Goal: Transaction & Acquisition: Purchase product/service

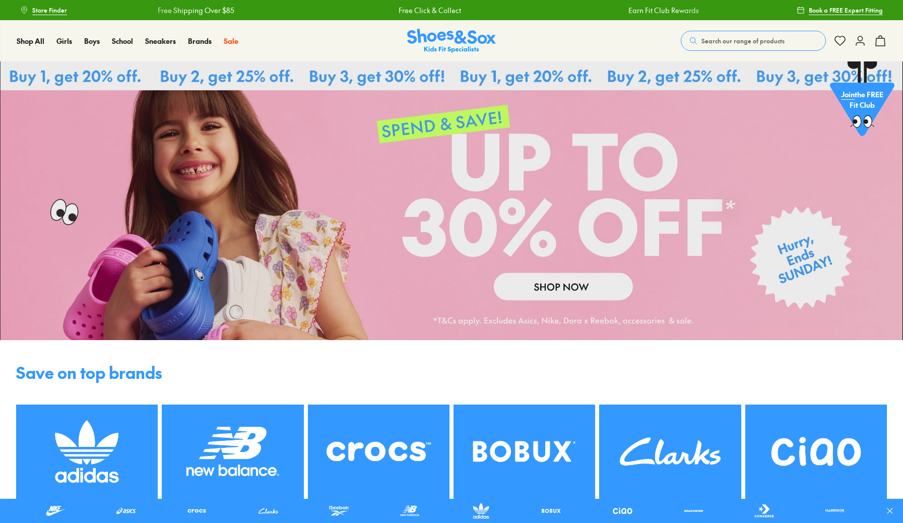
click at [610, 288] on link at bounding box center [451, 200] width 903 height 279
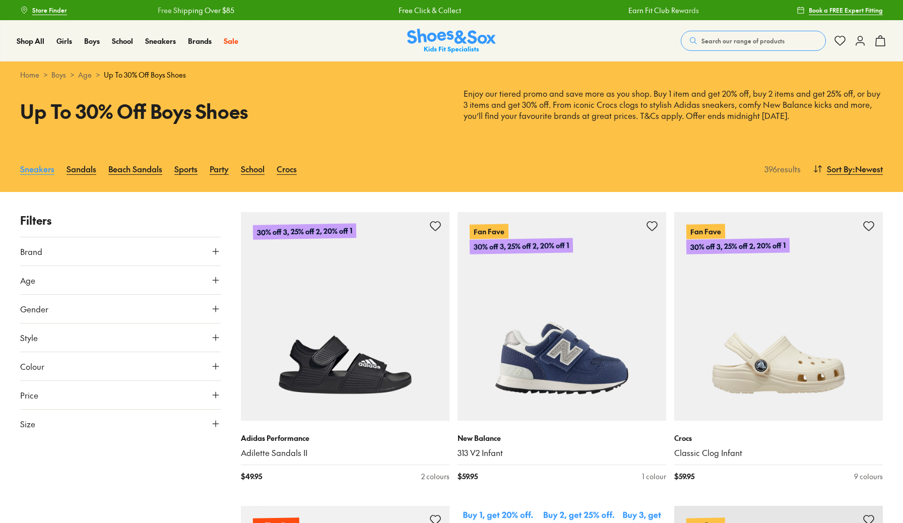
click at [45, 172] on link "Sneakers" at bounding box center [37, 169] width 34 height 22
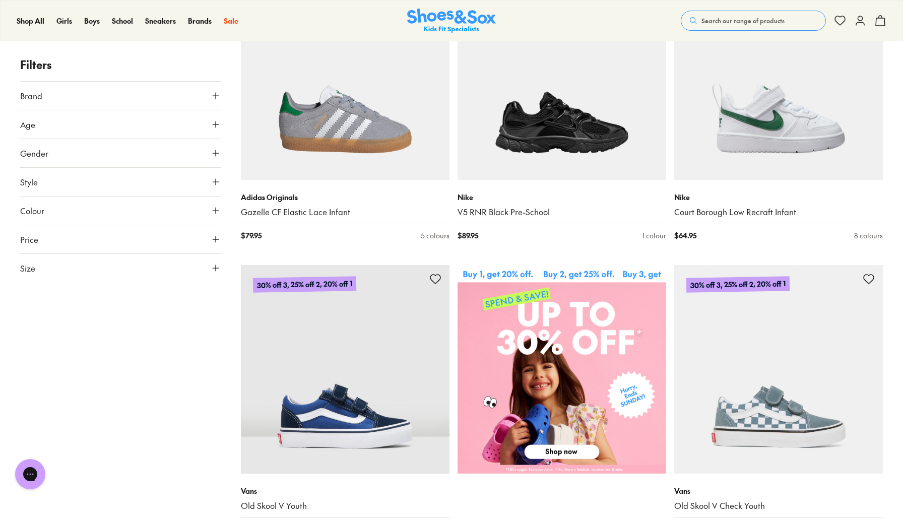
scroll to position [243, 0]
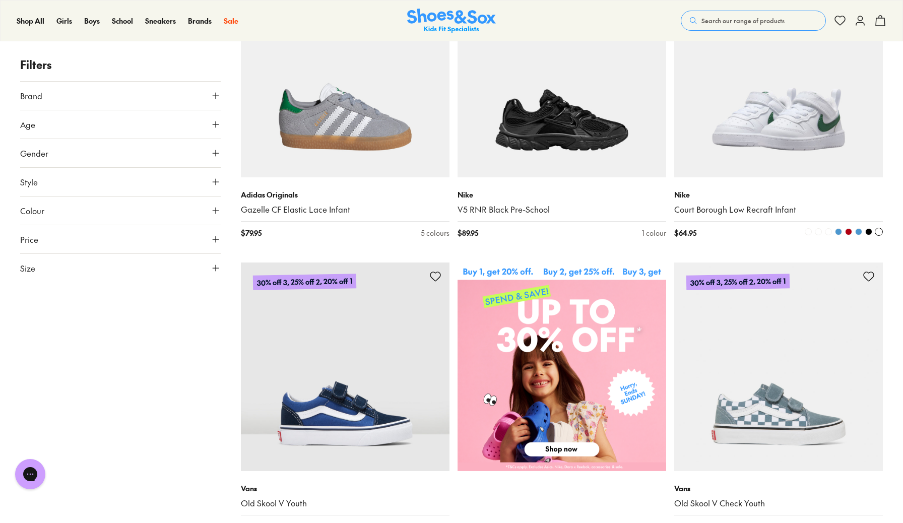
click at [750, 135] on img at bounding box center [778, 73] width 209 height 209
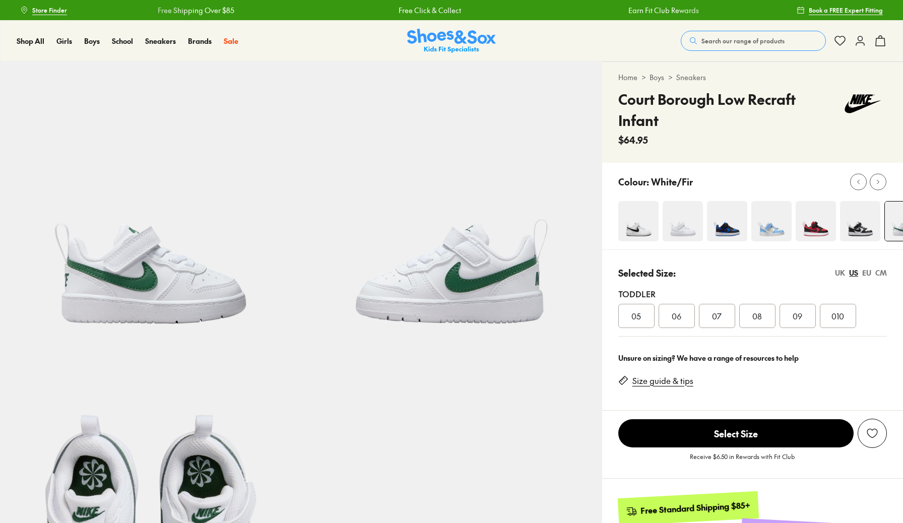
select select "*"
click at [837, 310] on span "010" at bounding box center [837, 316] width 13 height 12
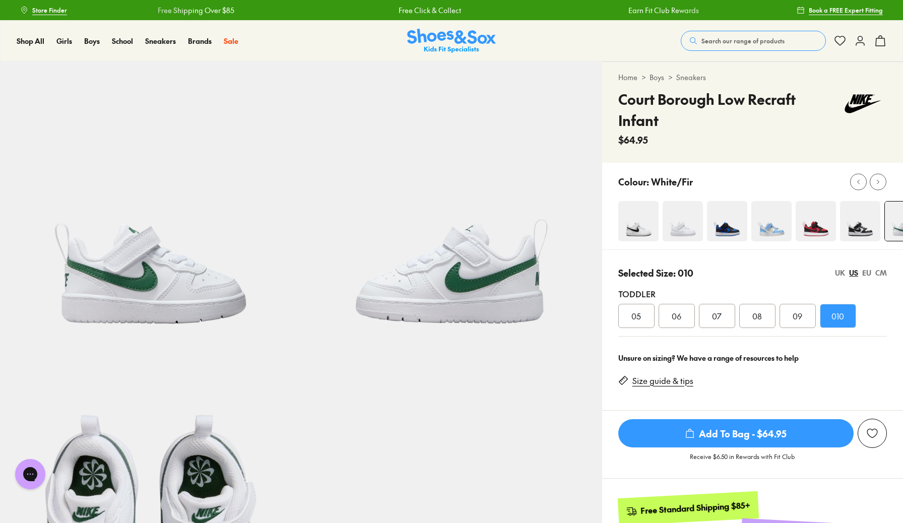
click at [781, 421] on span "Add To Bag - $64.95" at bounding box center [735, 433] width 235 height 28
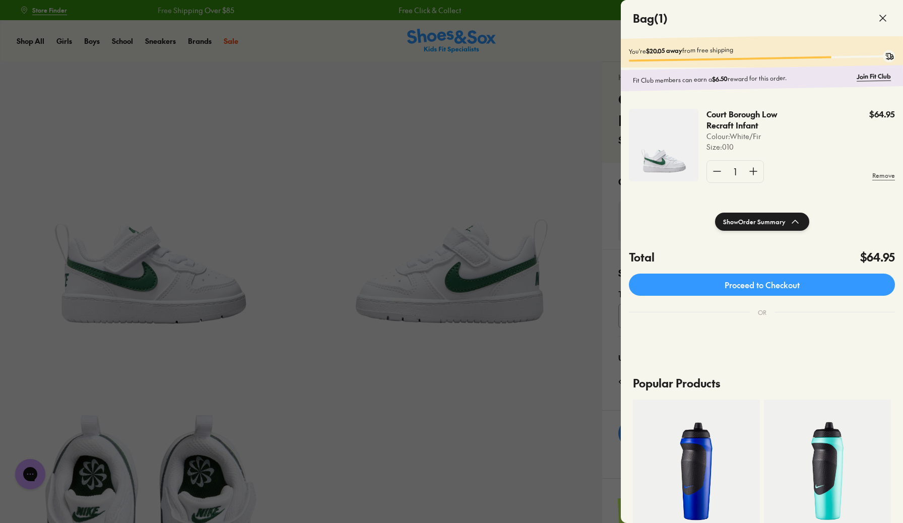
click at [565, 205] on div at bounding box center [451, 261] width 903 height 523
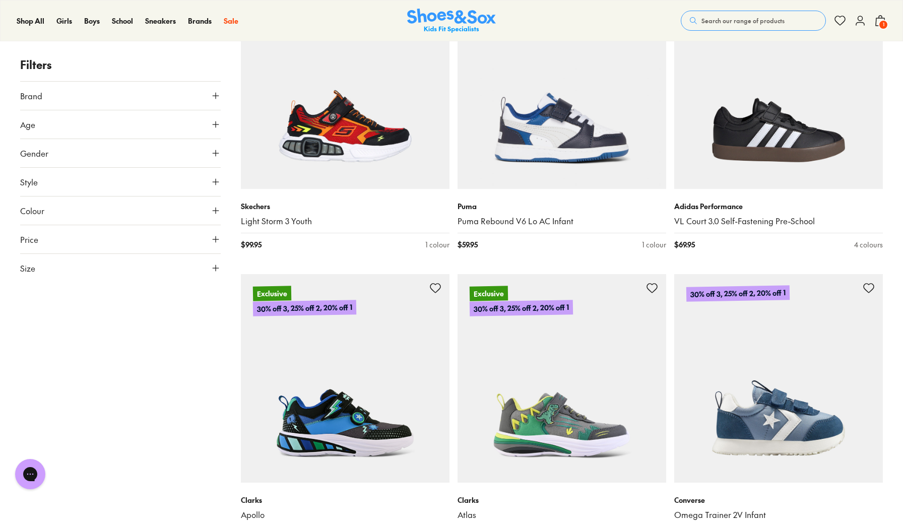
scroll to position [1706, 0]
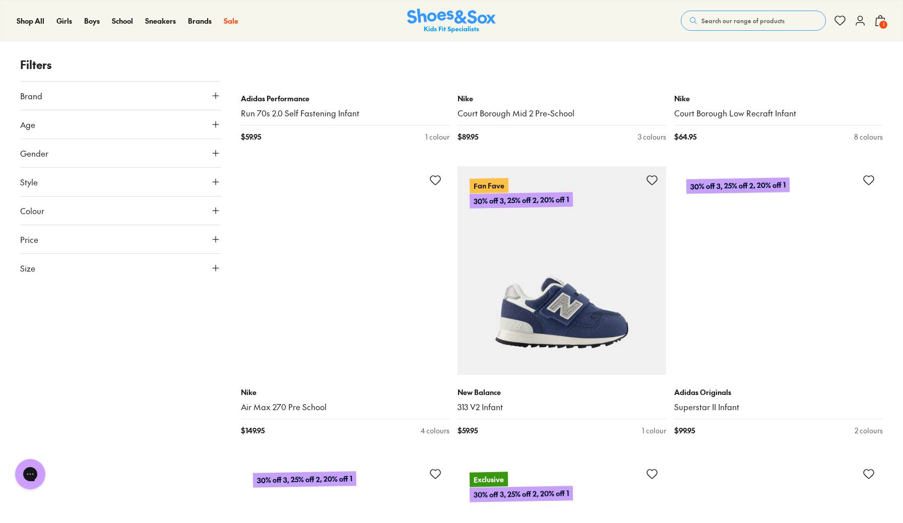
scroll to position [3864, 0]
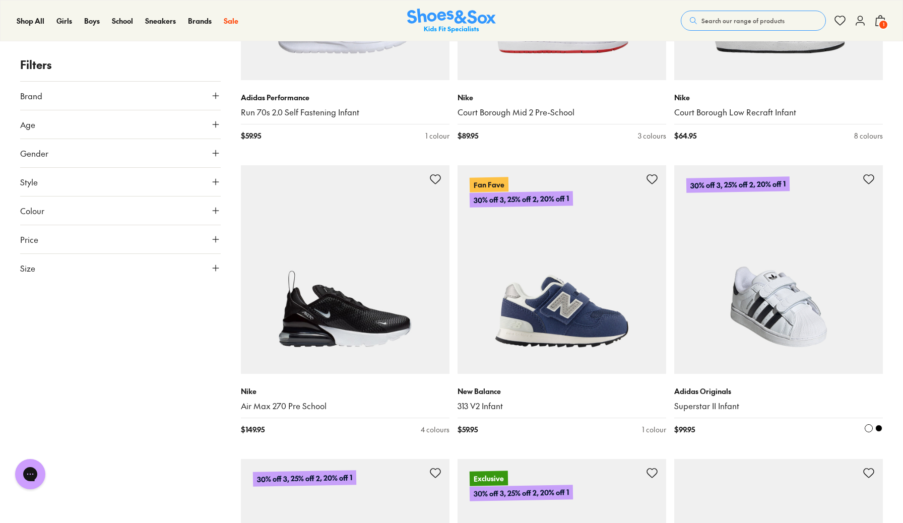
click at [774, 265] on img at bounding box center [778, 269] width 209 height 209
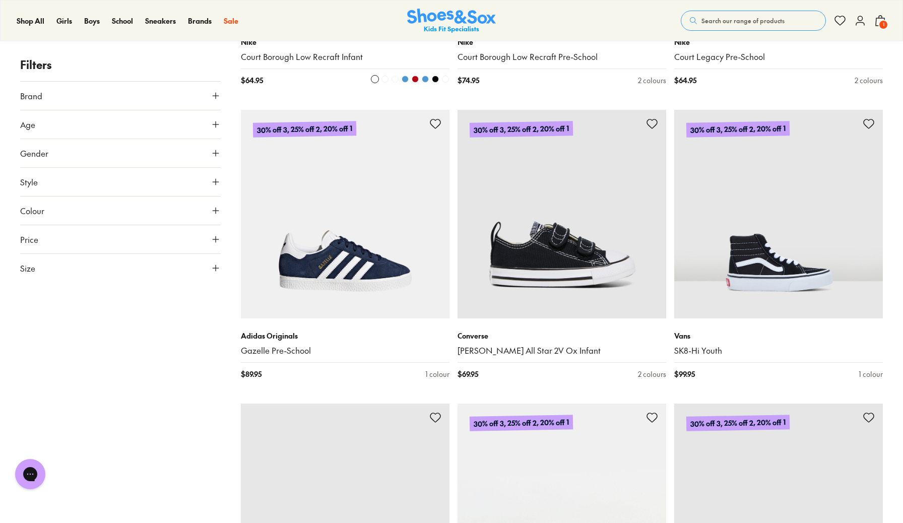
scroll to position [5684, 0]
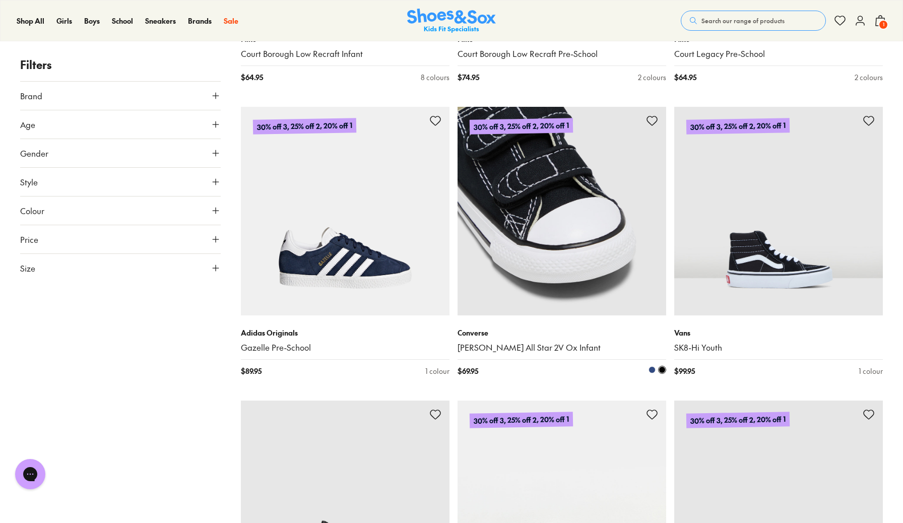
click at [585, 230] on img at bounding box center [561, 211] width 209 height 209
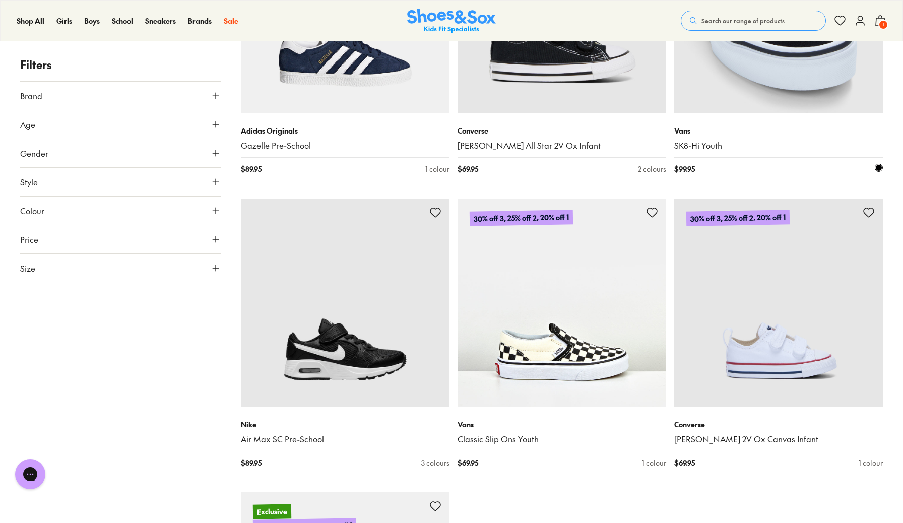
scroll to position [5898, 0]
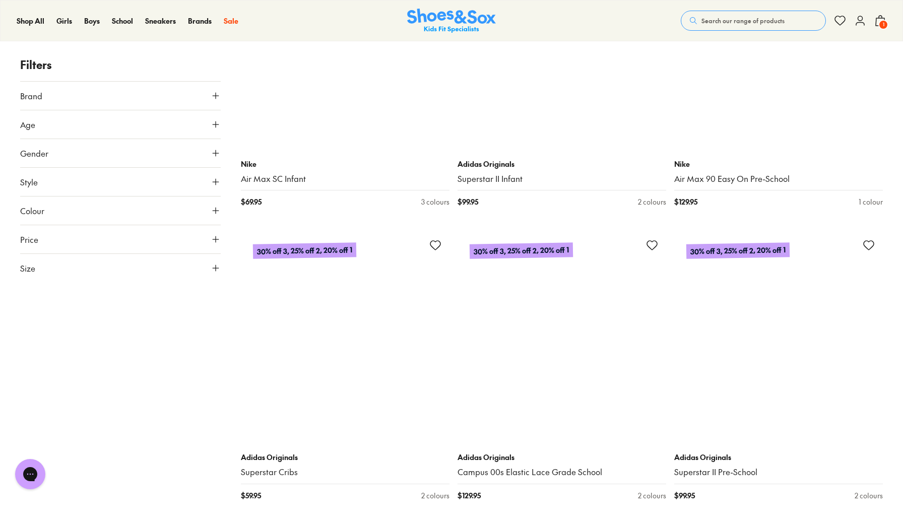
scroll to position [8794, 0]
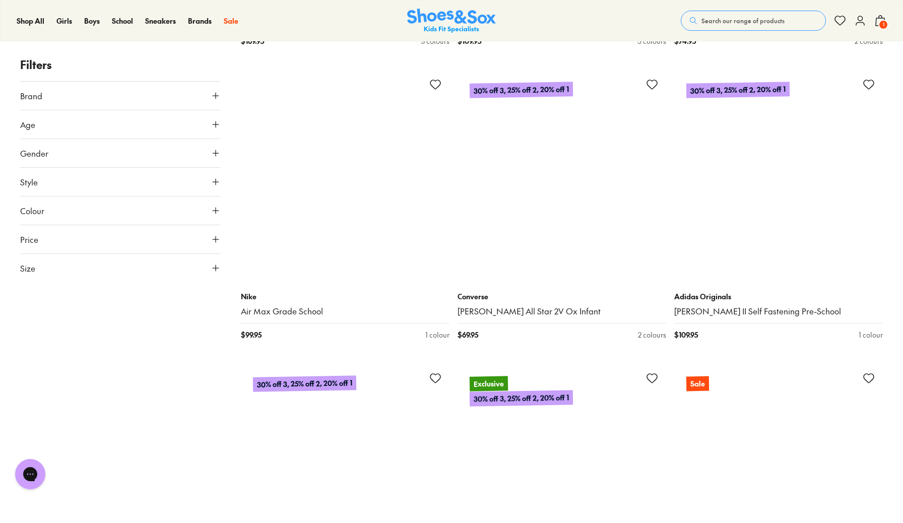
scroll to position [11299, 0]
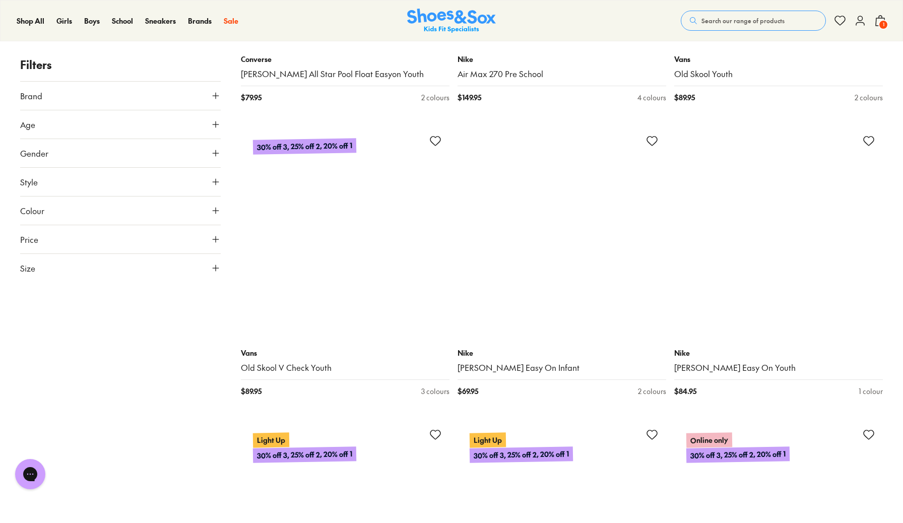
scroll to position [14768, 0]
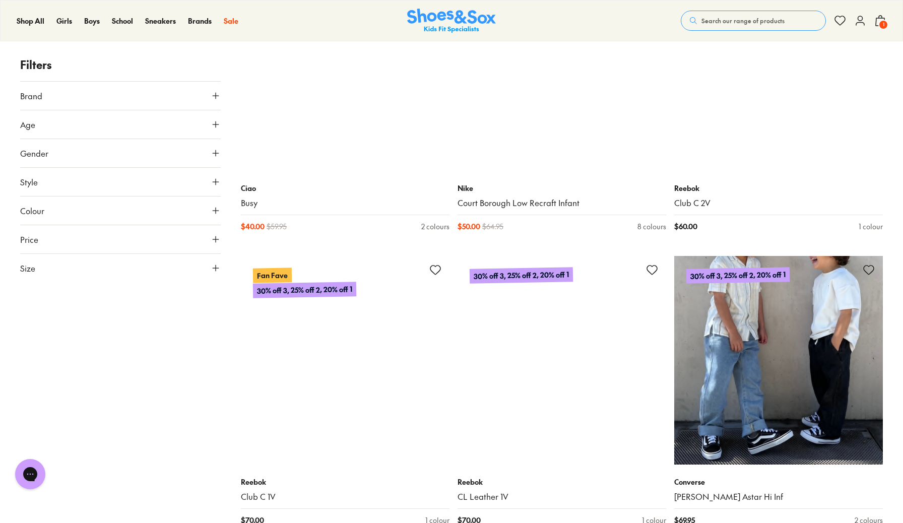
scroll to position [24048, 0]
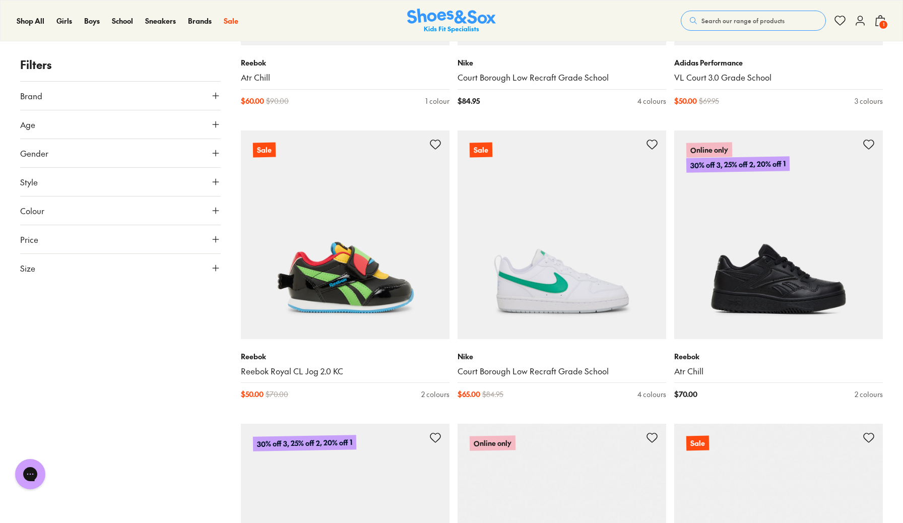
scroll to position [27394, 0]
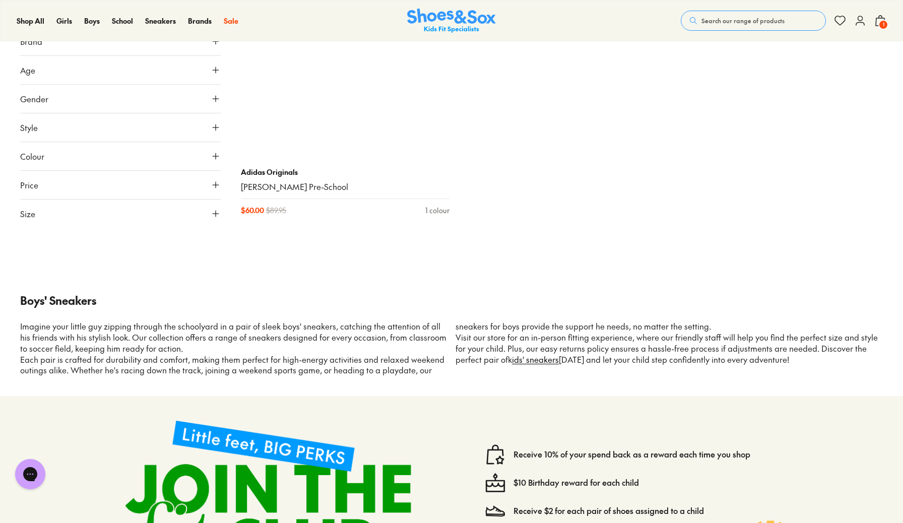
scroll to position [29923, 0]
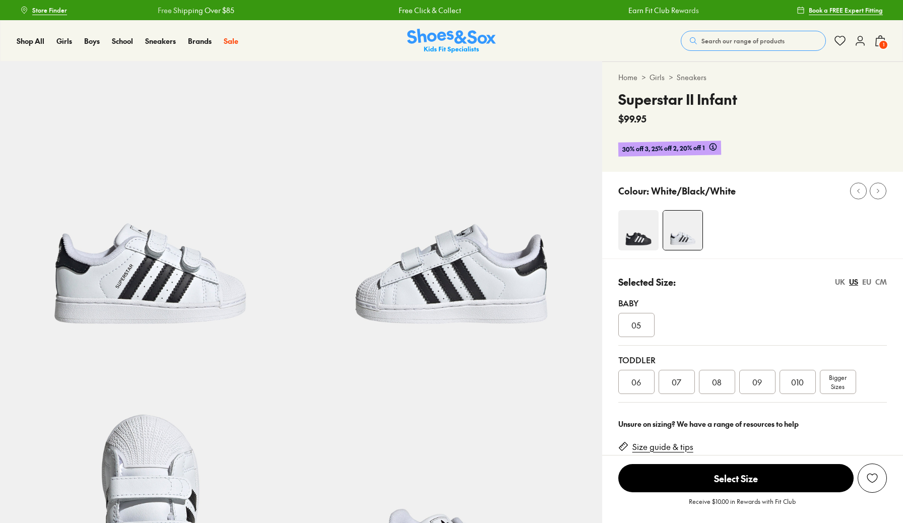
select select "*"
click at [785, 380] on div "010" at bounding box center [797, 382] width 36 height 24
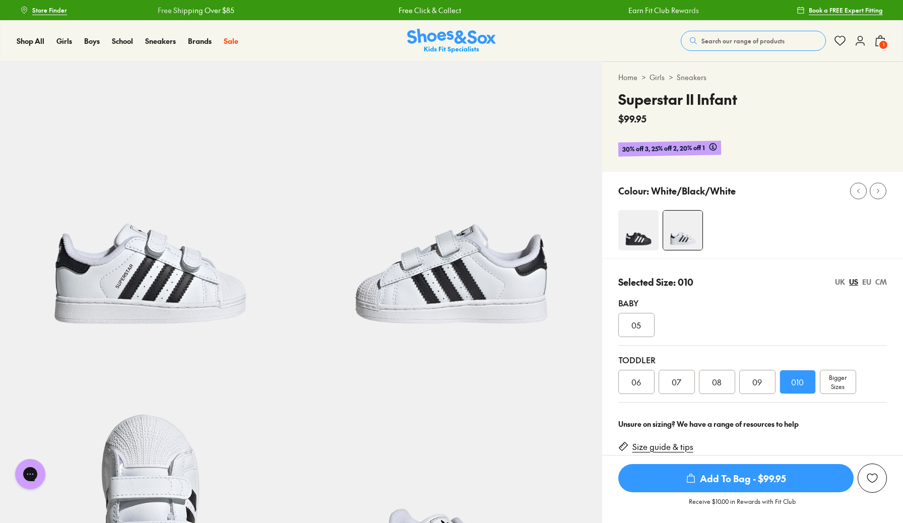
click at [755, 477] on span "Add To Bag - $99.95" at bounding box center [735, 478] width 235 height 28
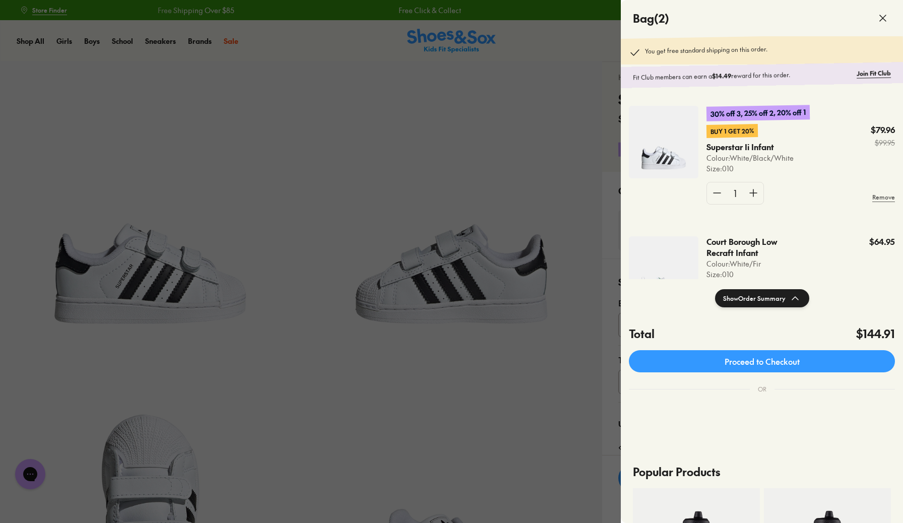
click at [545, 390] on div at bounding box center [451, 261] width 903 height 523
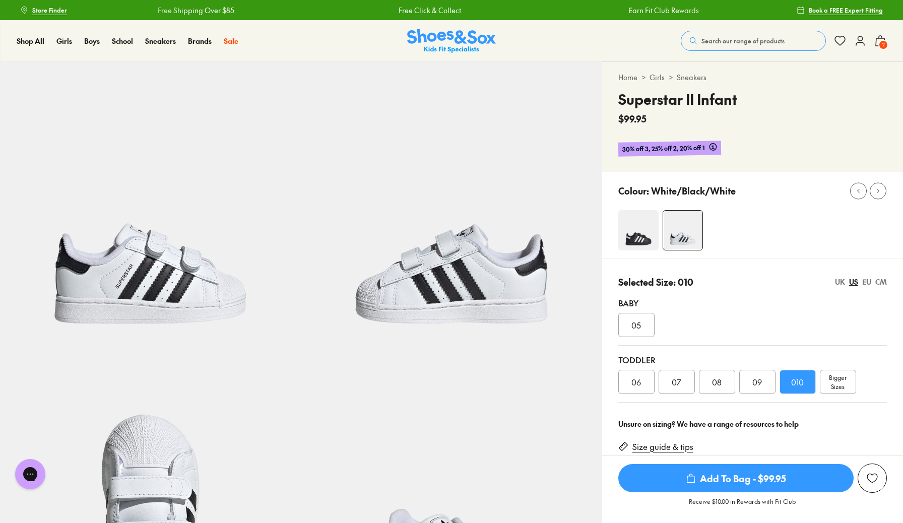
click at [822, 381] on div "Bigger Sizes" at bounding box center [838, 382] width 36 height 24
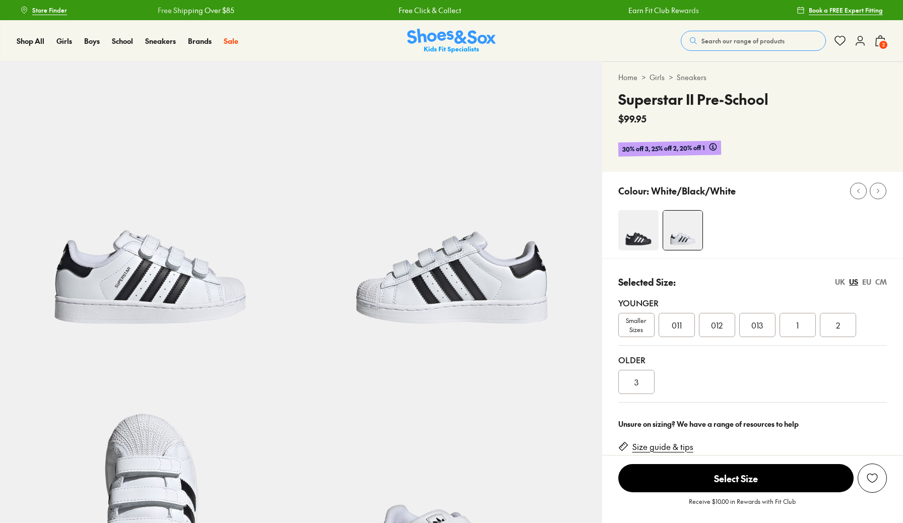
select select "*"
click at [684, 329] on div "011" at bounding box center [676, 325] width 36 height 24
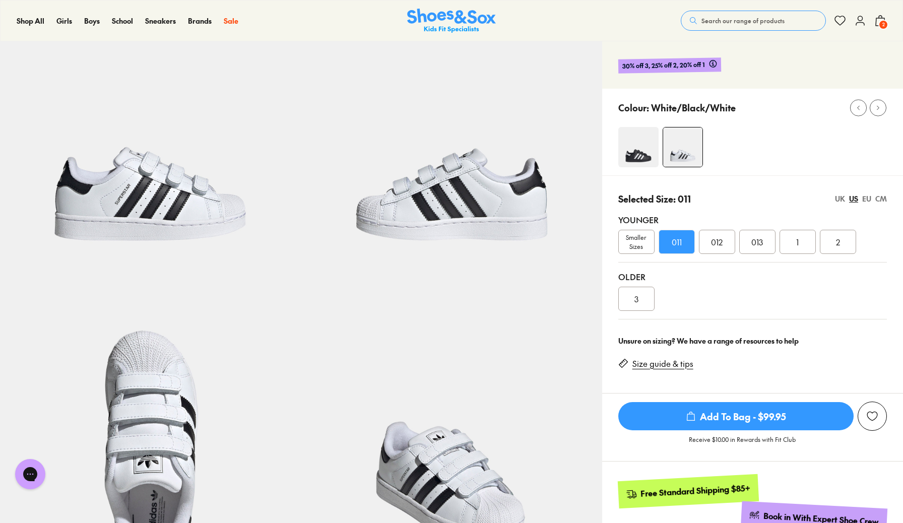
scroll to position [87, 0]
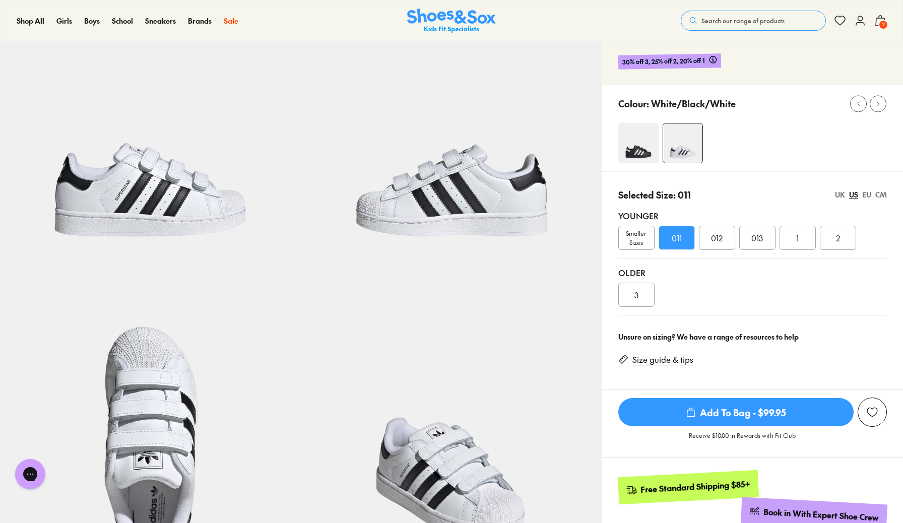
click at [706, 410] on span "Add To Bag - $99.95" at bounding box center [735, 412] width 235 height 28
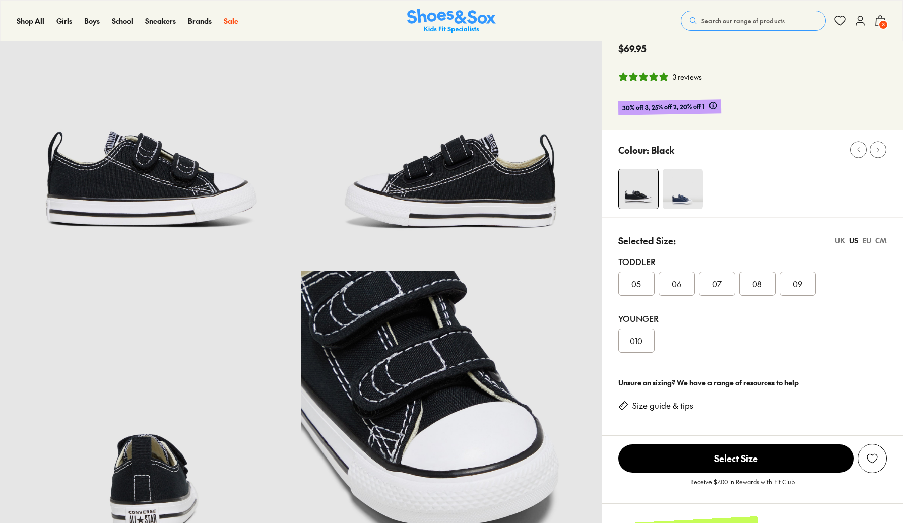
scroll to position [95, 0]
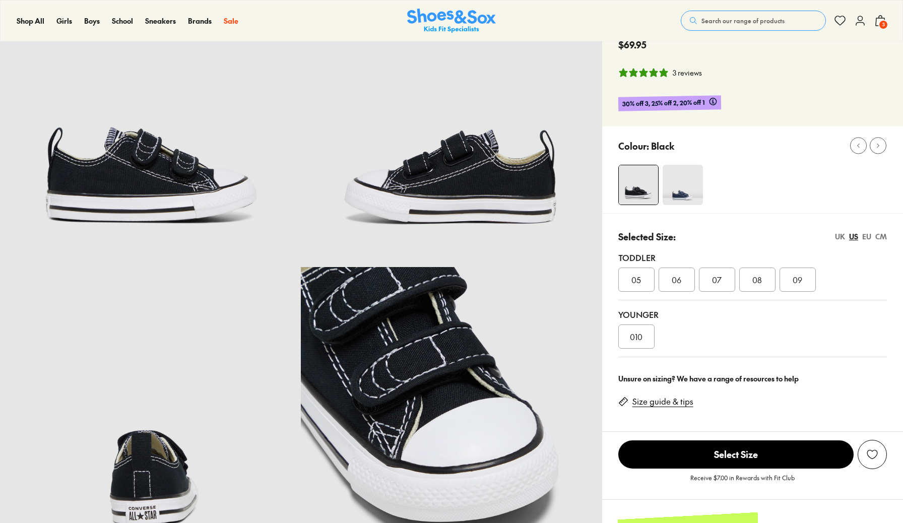
select select "*"
click at [692, 192] on img at bounding box center [682, 185] width 40 height 40
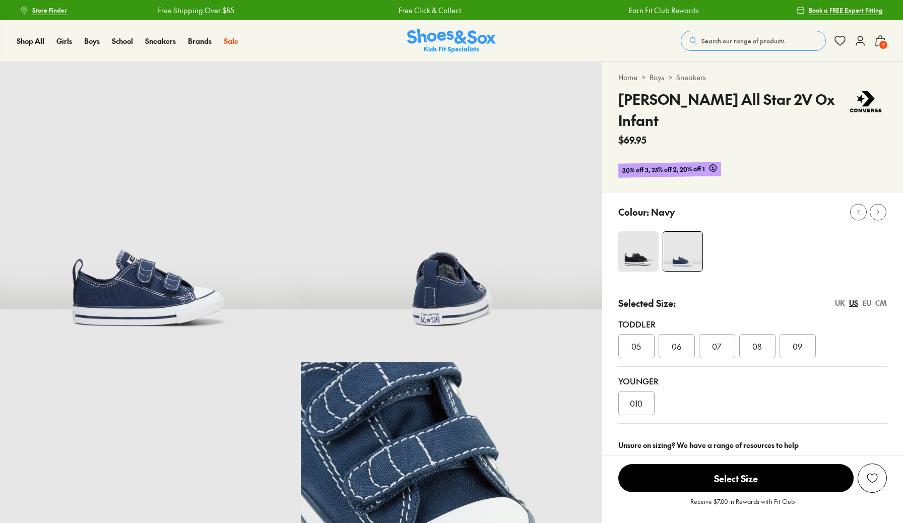
select select "*"
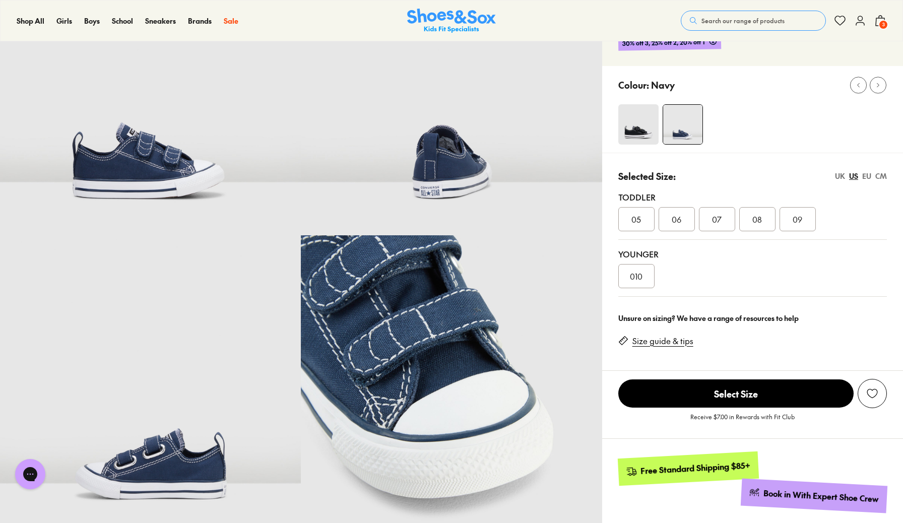
scroll to position [128, 0]
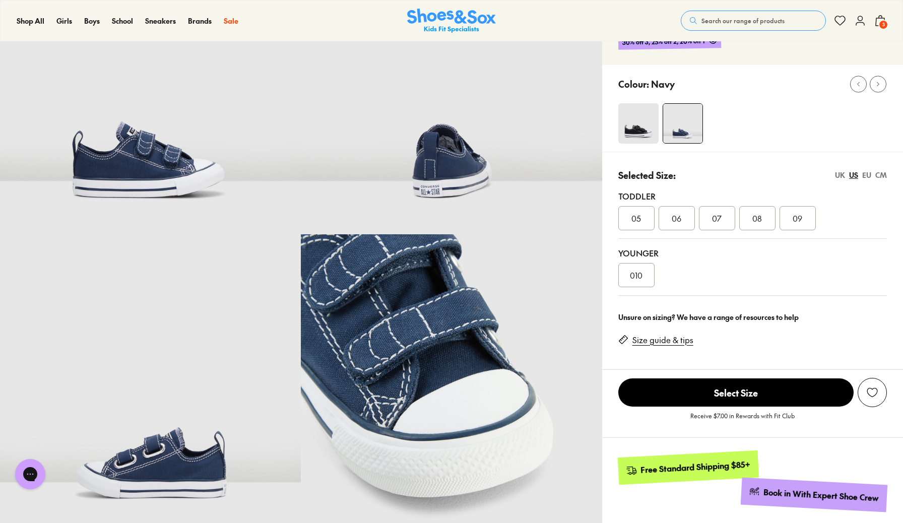
click at [633, 273] on span "010" at bounding box center [636, 275] width 13 height 12
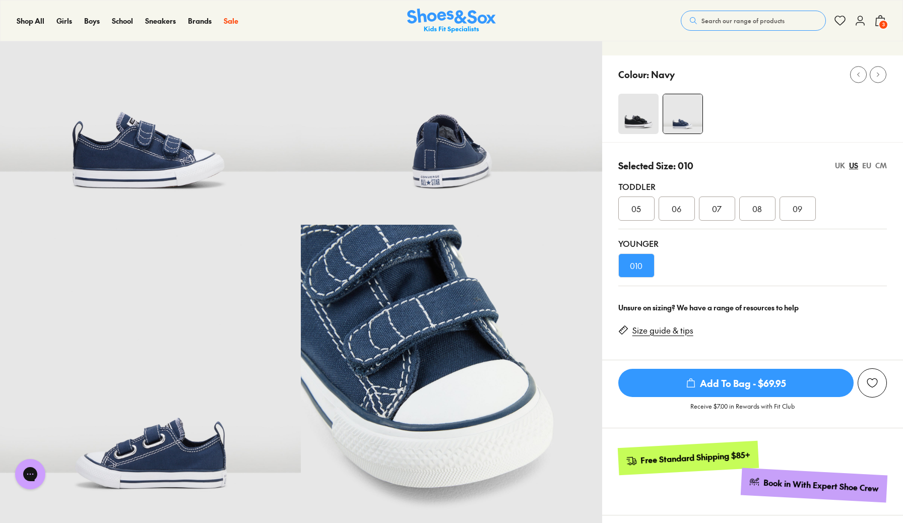
scroll to position [130, 0]
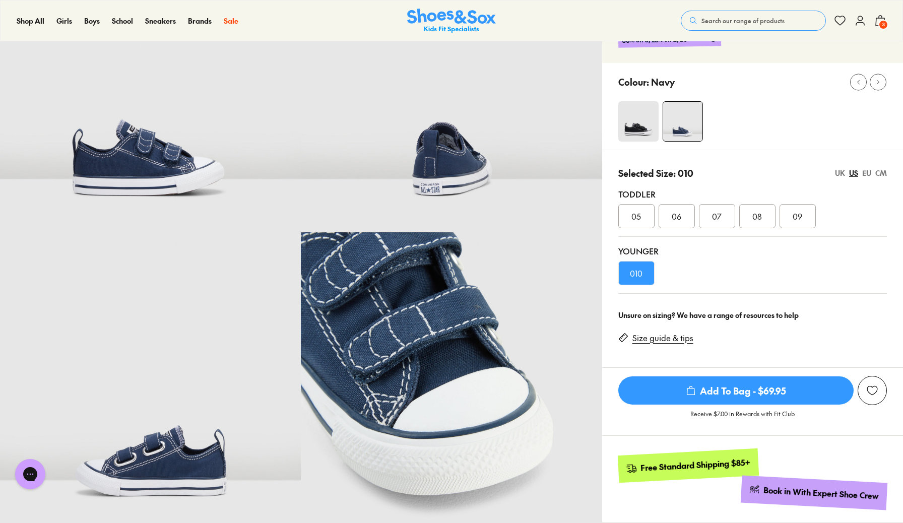
click at [628, 128] on img at bounding box center [638, 121] width 40 height 40
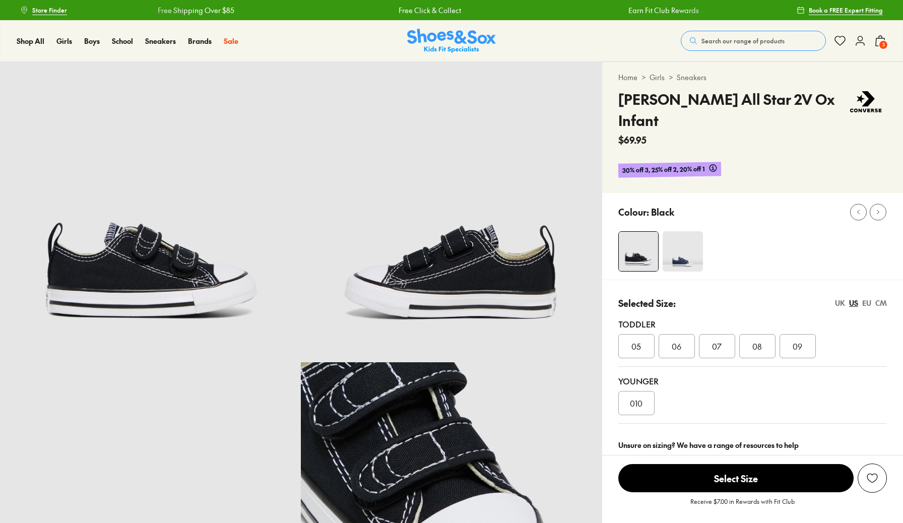
select select "*"
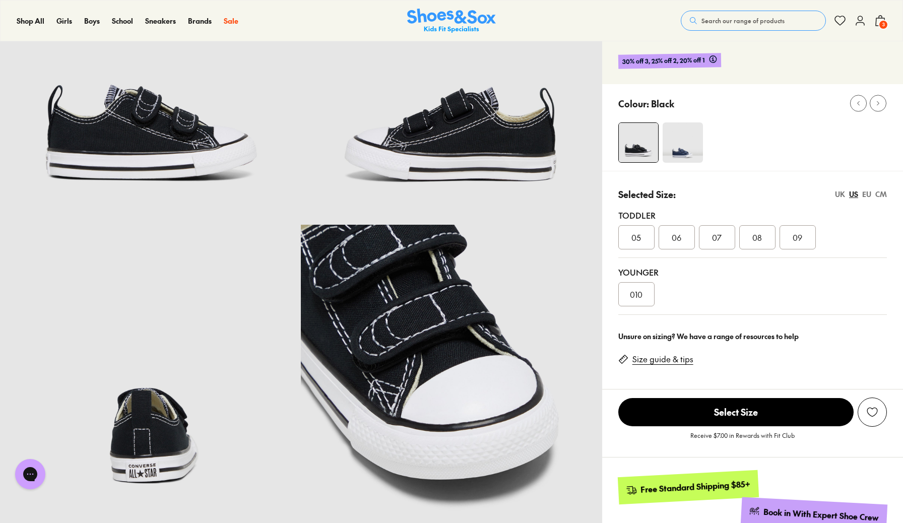
click at [646, 294] on div "010" at bounding box center [636, 294] width 36 height 24
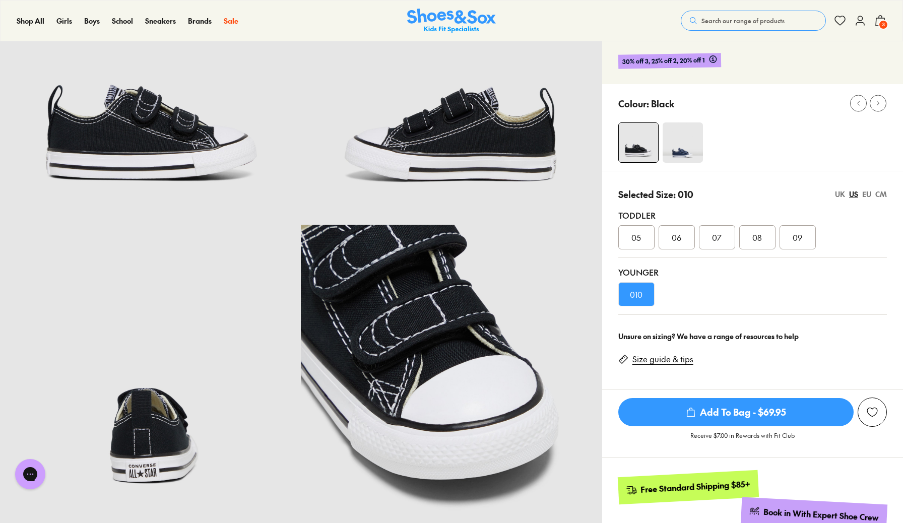
click at [727, 412] on span "Add To Bag - $69.95" at bounding box center [735, 412] width 235 height 28
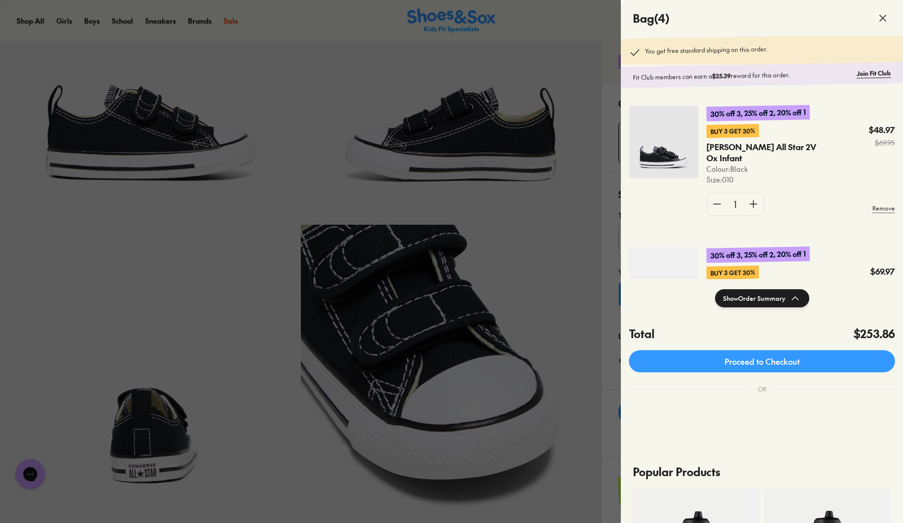
click at [579, 264] on div at bounding box center [451, 261] width 903 height 523
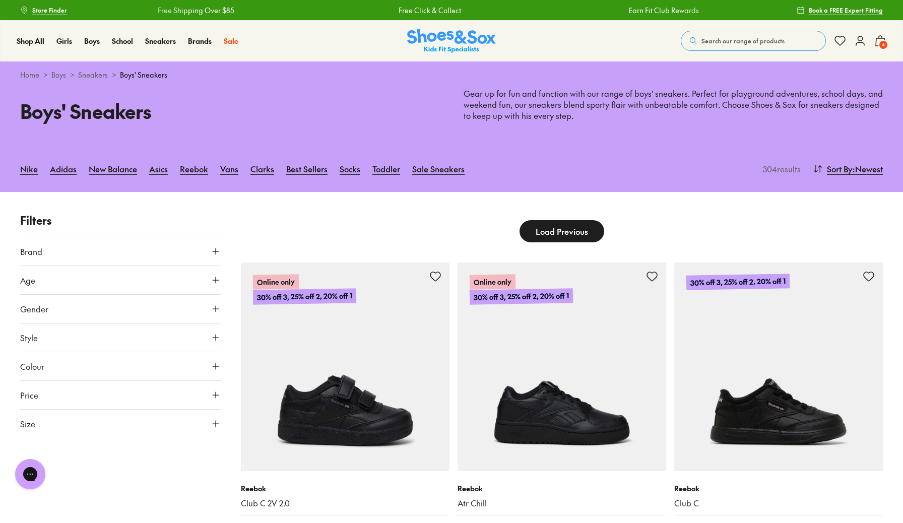
click at [879, 43] on span "4" at bounding box center [883, 45] width 10 height 10
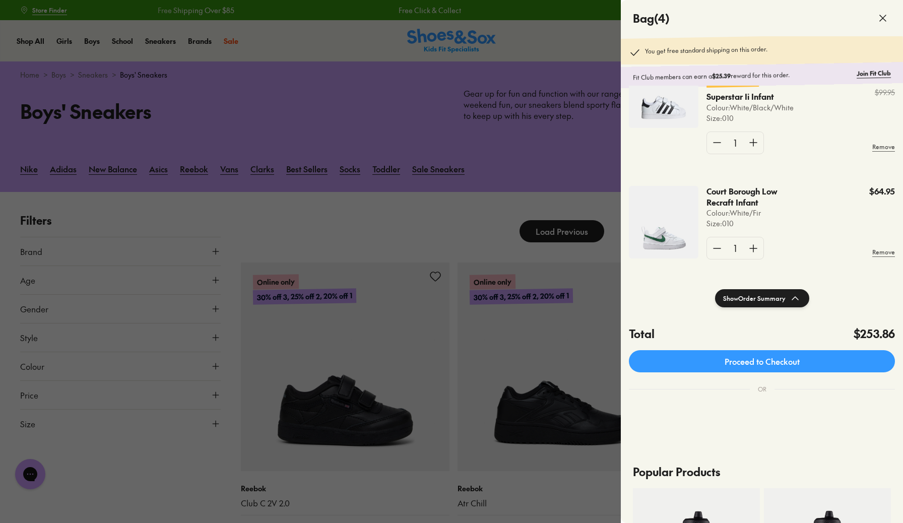
scroll to position [332, 0]
click at [182, 432] on div at bounding box center [451, 261] width 903 height 523
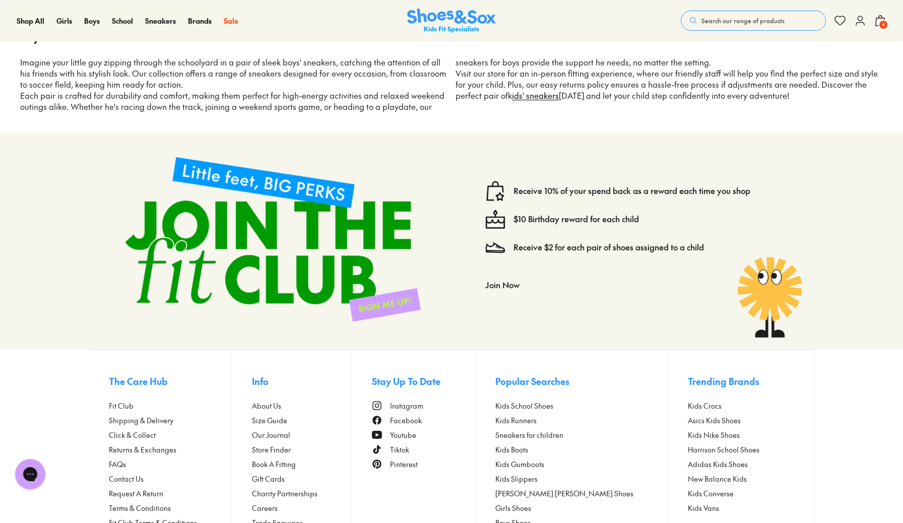
scroll to position [2118, 0]
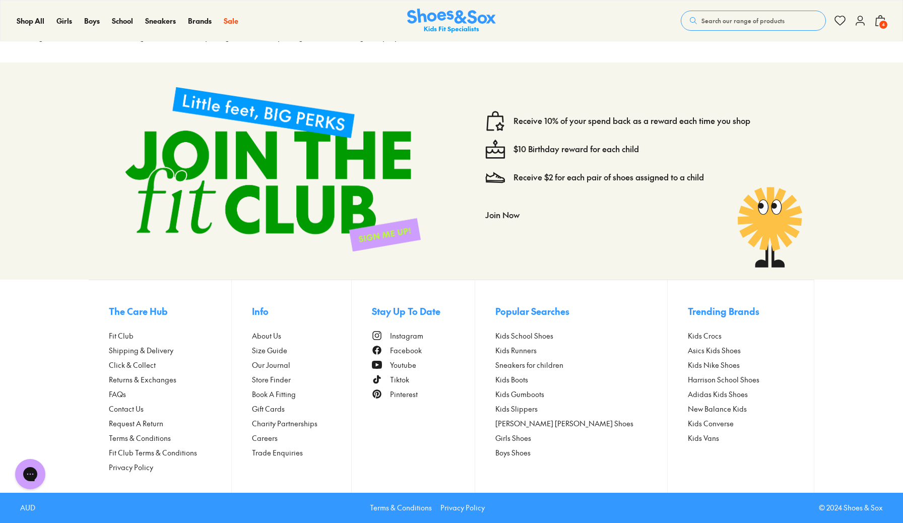
click at [152, 380] on span "Returns & Exchanges" at bounding box center [143, 379] width 68 height 11
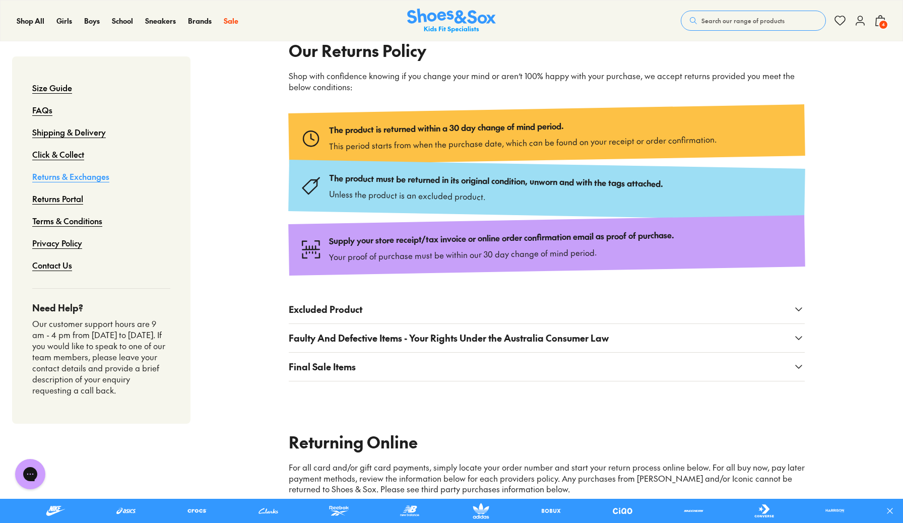
scroll to position [127, 0]
click at [337, 305] on span "Excluded Product" at bounding box center [326, 309] width 74 height 14
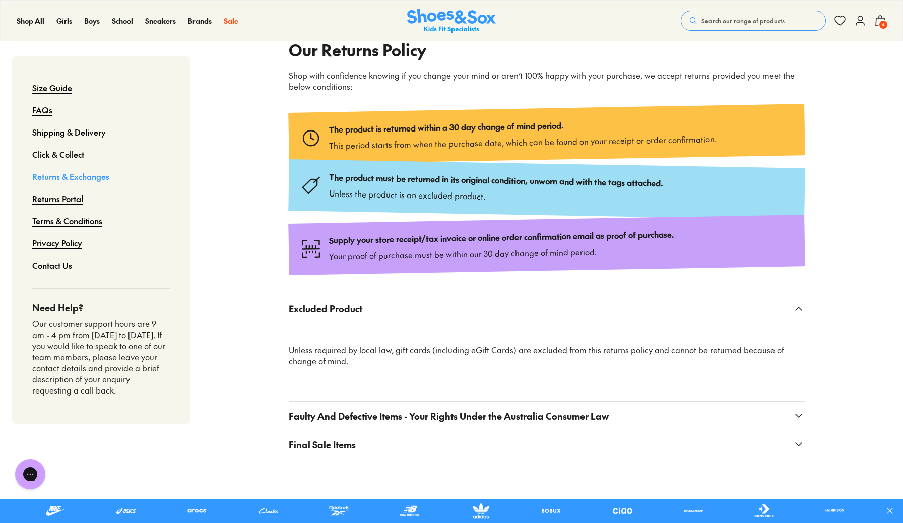
click at [320, 437] on button "Final Sale Items" at bounding box center [547, 444] width 516 height 28
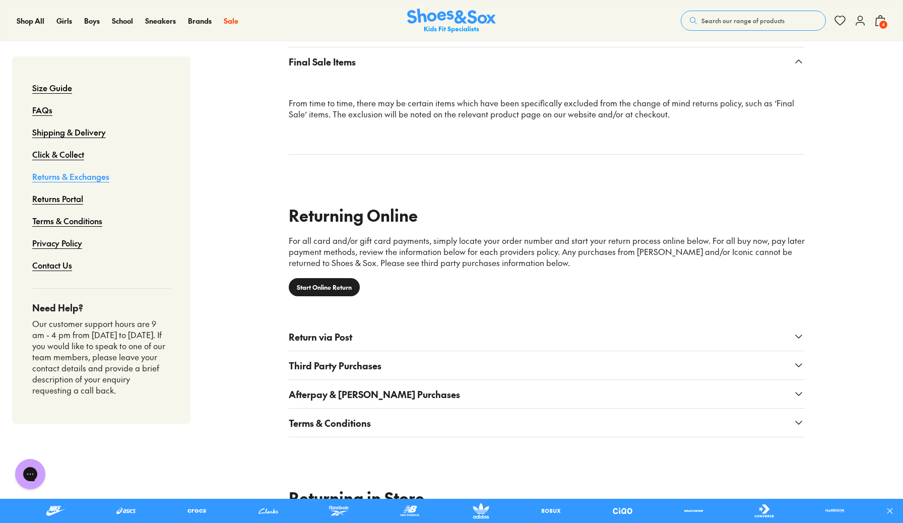
scroll to position [513, 0]
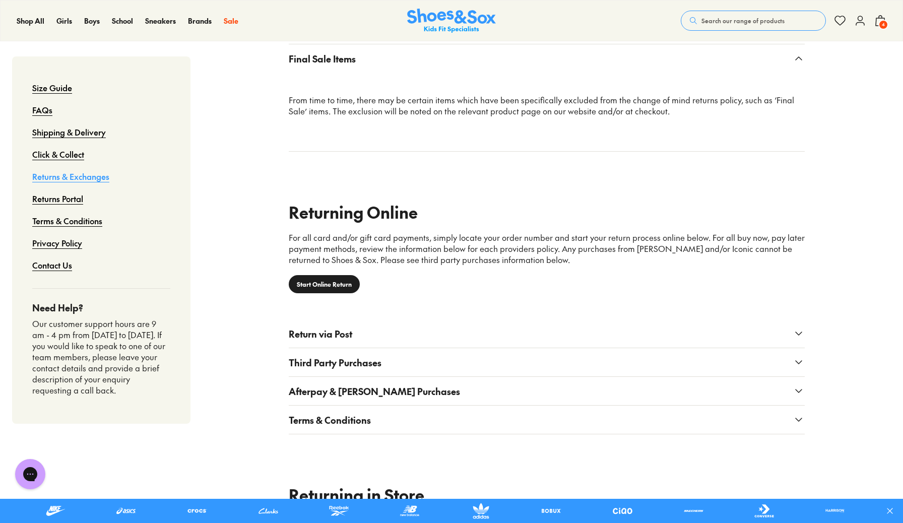
click at [332, 343] on button "Return via Post" at bounding box center [547, 333] width 516 height 28
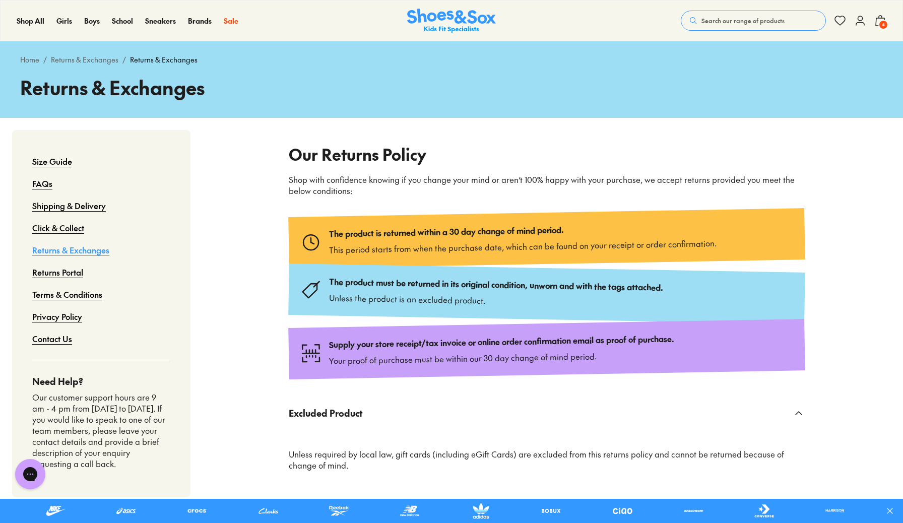
scroll to position [22, 0]
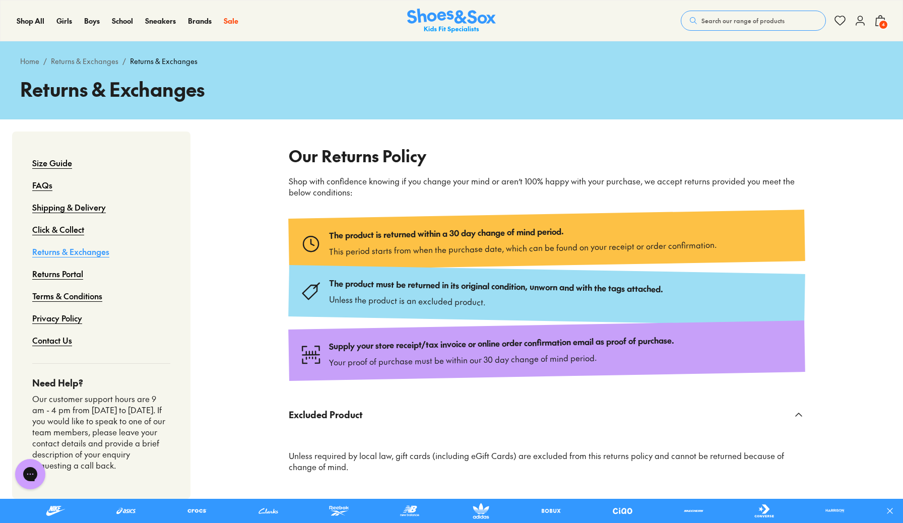
click at [879, 24] on span "4" at bounding box center [883, 25] width 10 height 10
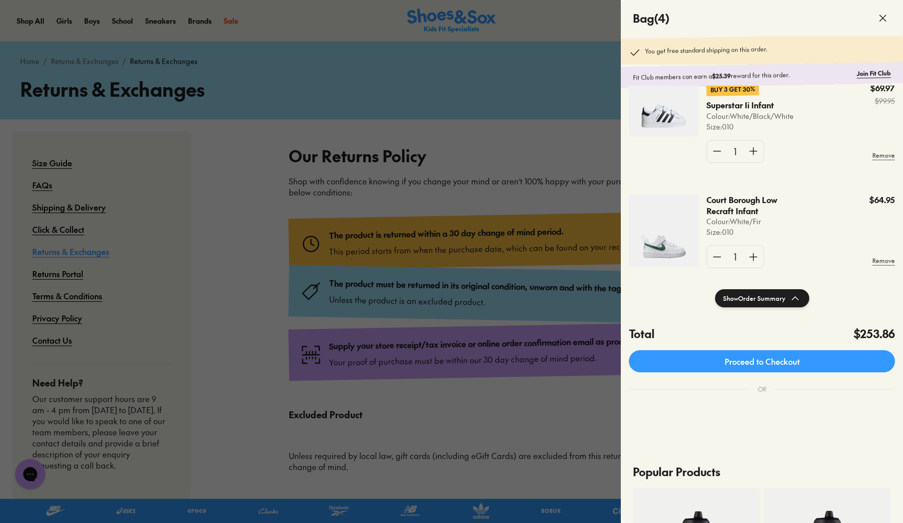
scroll to position [338, 0]
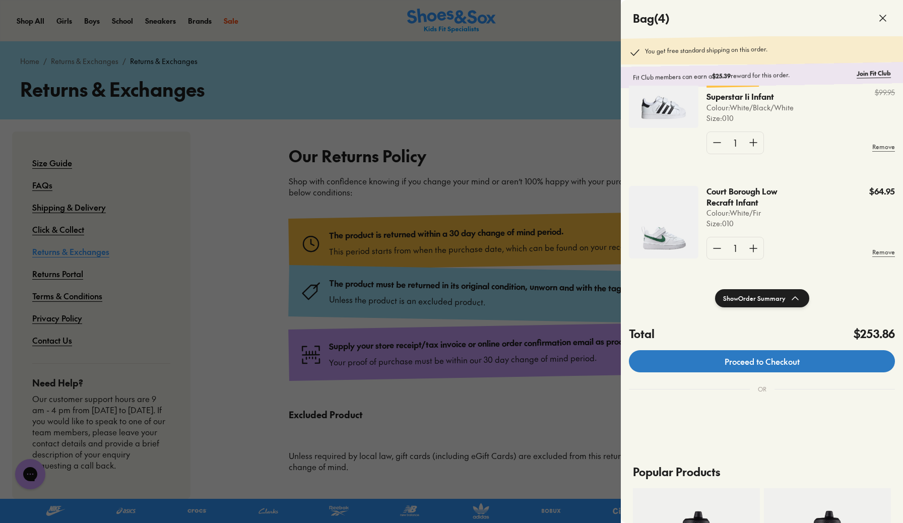
click at [793, 358] on link "Proceed to Checkout" at bounding box center [762, 361] width 266 height 22
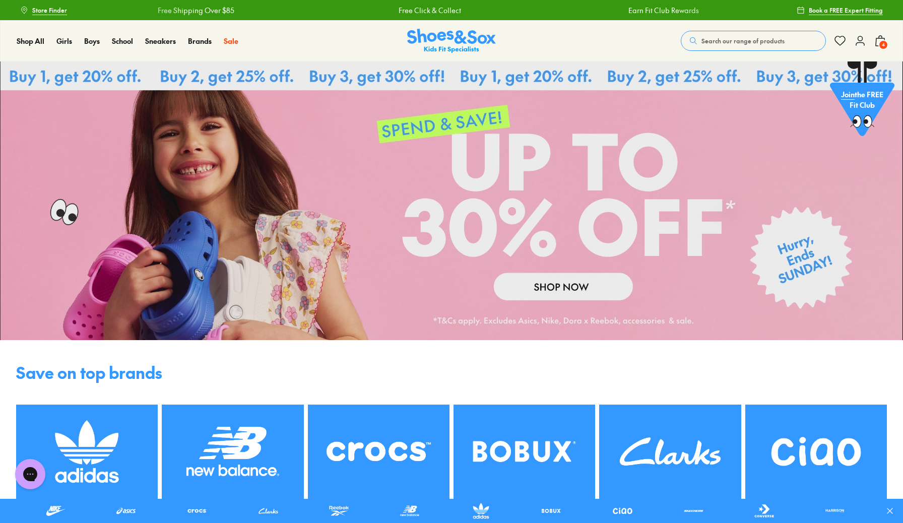
click at [556, 274] on link at bounding box center [451, 200] width 903 height 279
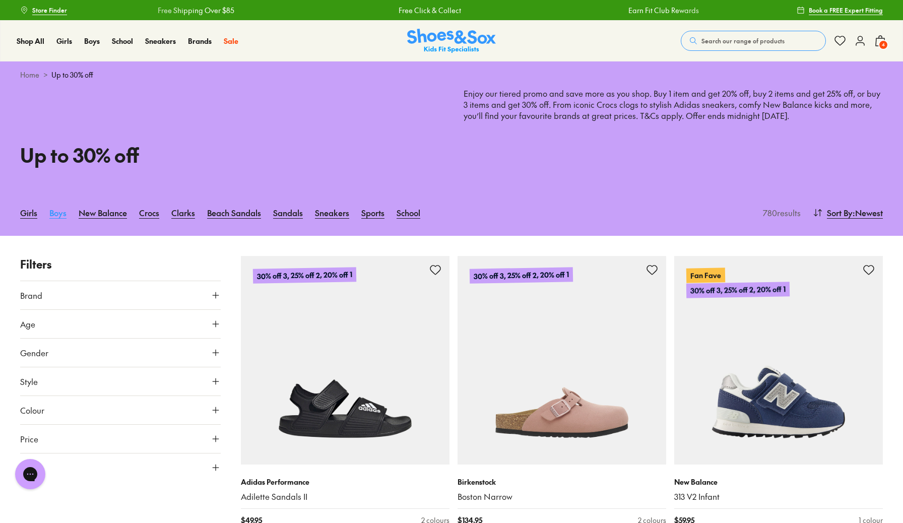
click at [63, 216] on link "Boys" at bounding box center [57, 213] width 17 height 22
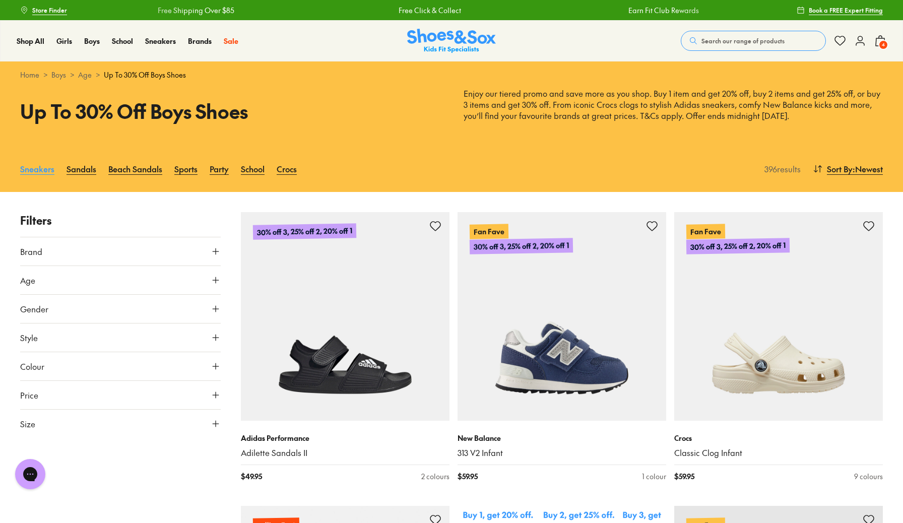
click at [36, 174] on link "Sneakers" at bounding box center [37, 169] width 34 height 22
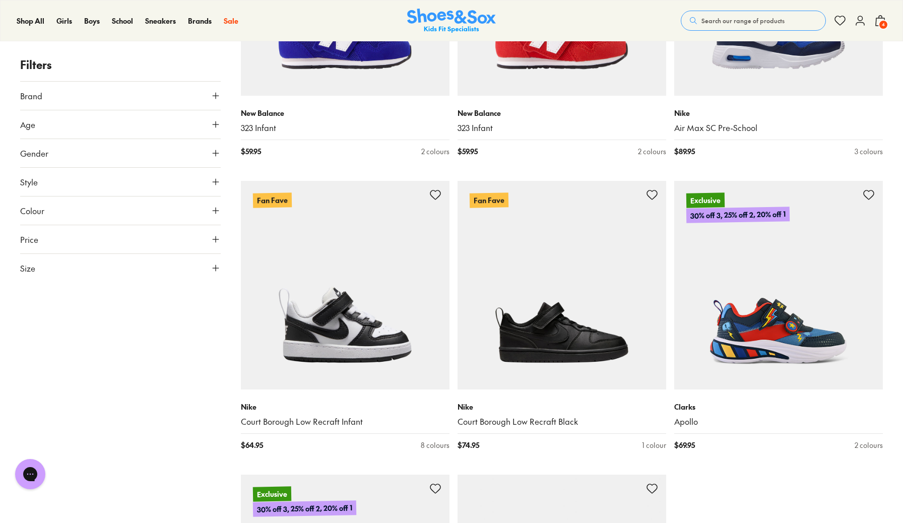
scroll to position [2675, 0]
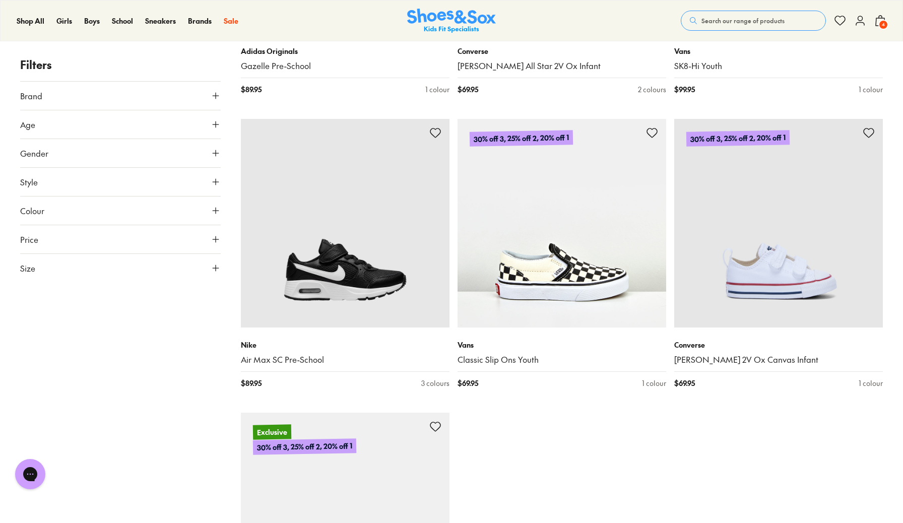
scroll to position [5974, 0]
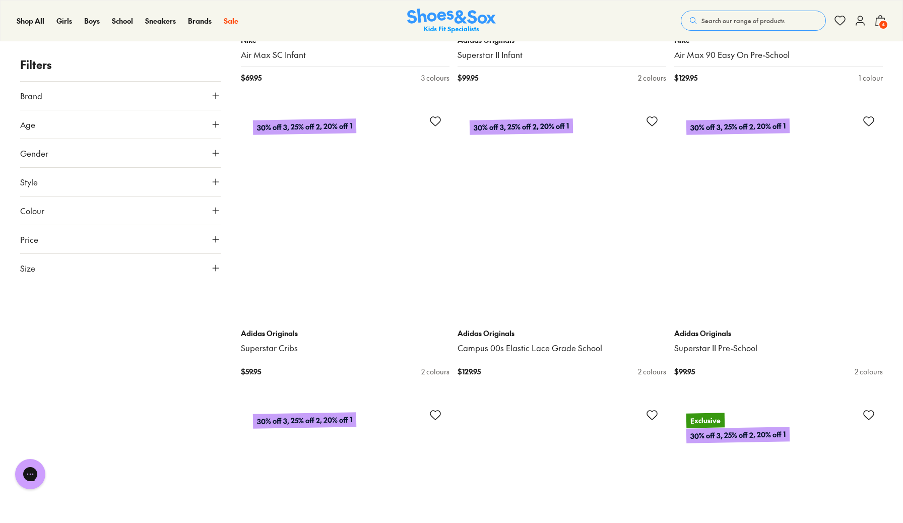
scroll to position [8918, 0]
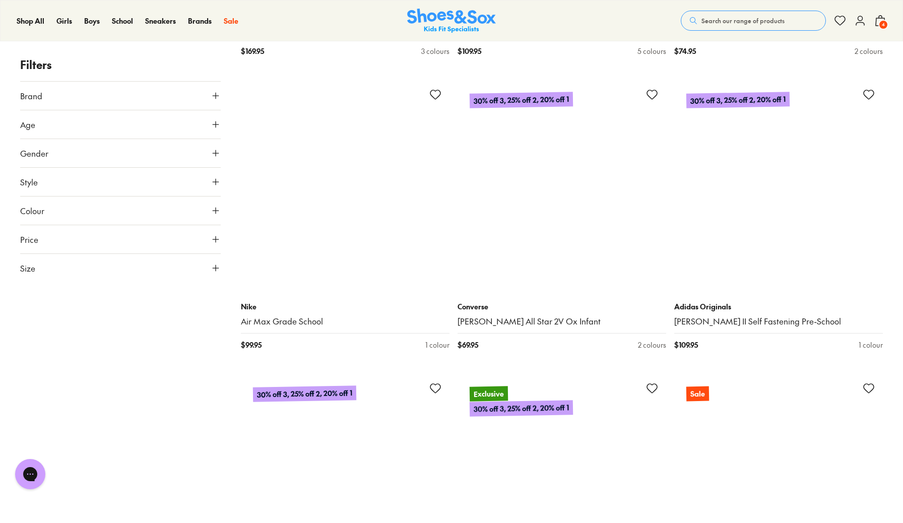
scroll to position [11291, 0]
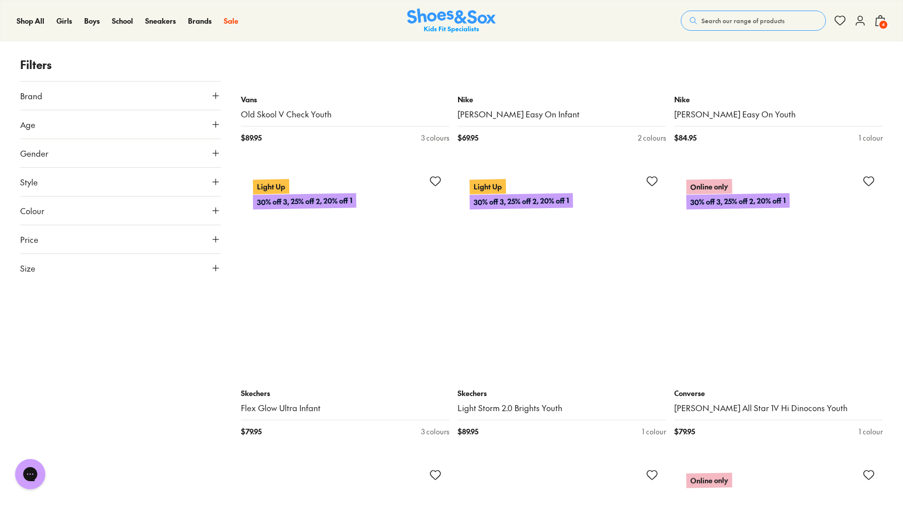
scroll to position [15024, 0]
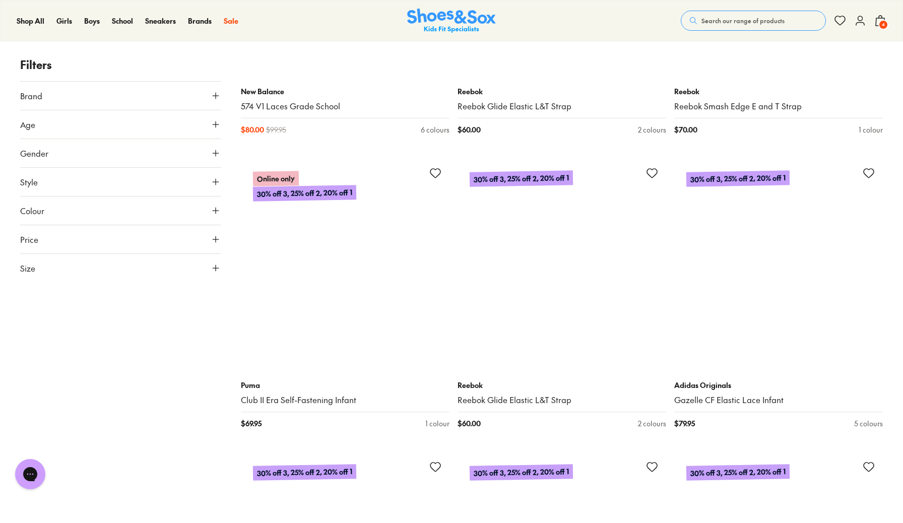
scroll to position [17966, 0]
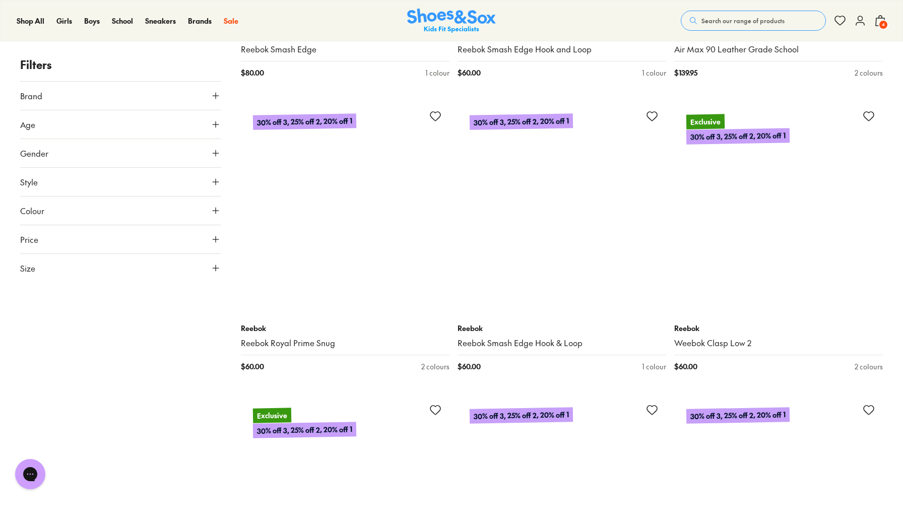
scroll to position [19490, 0]
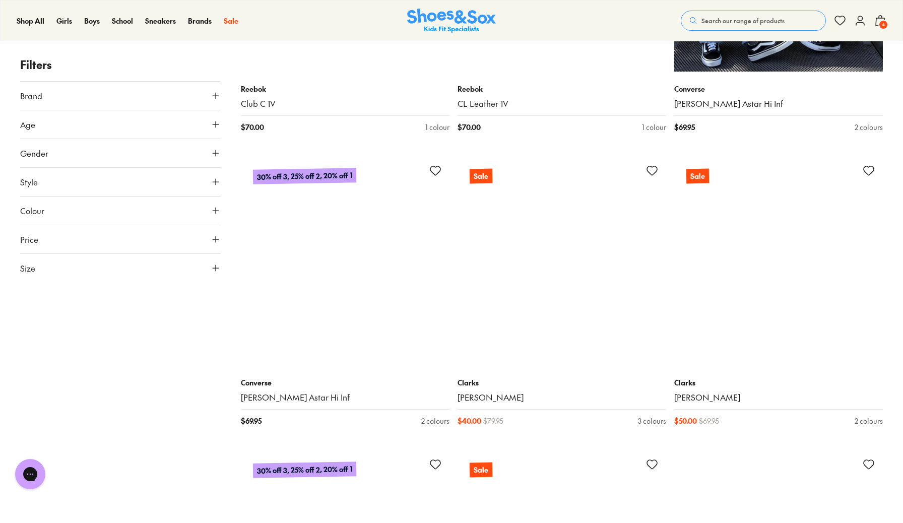
scroll to position [24430, 0]
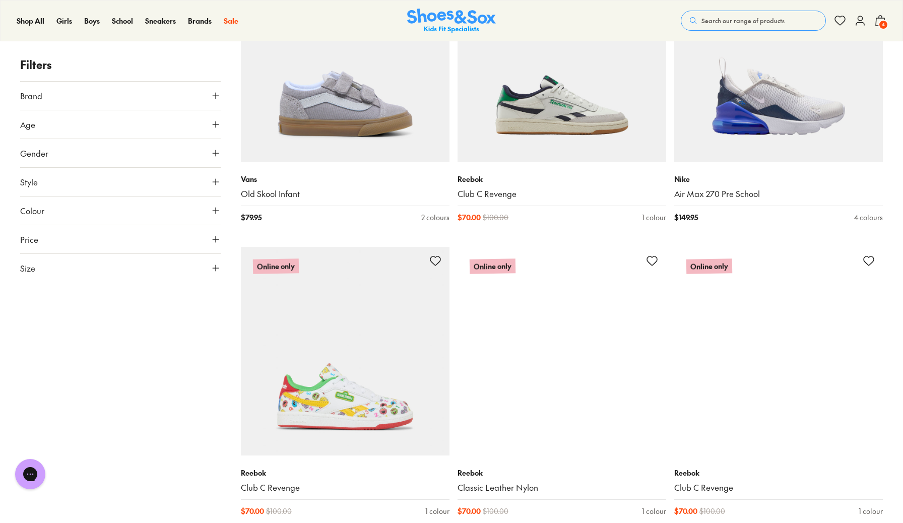
scroll to position [24926, 0]
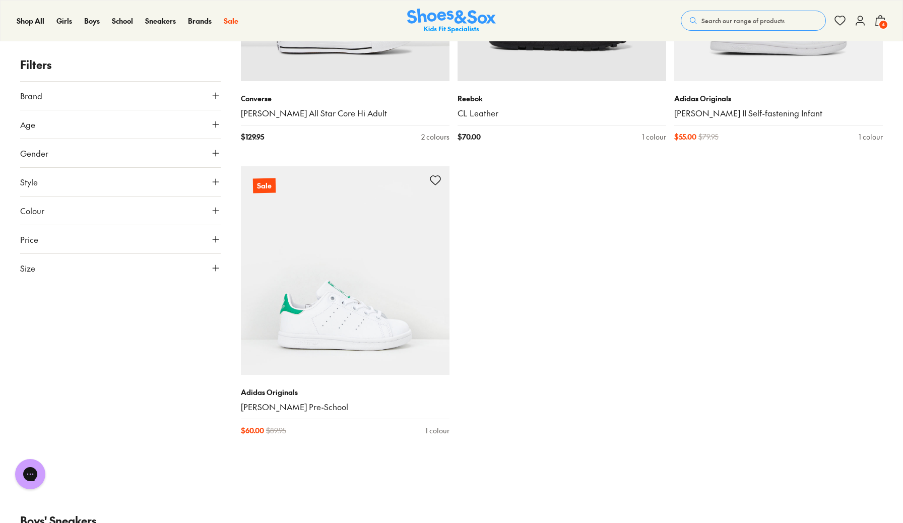
scroll to position [29707, 0]
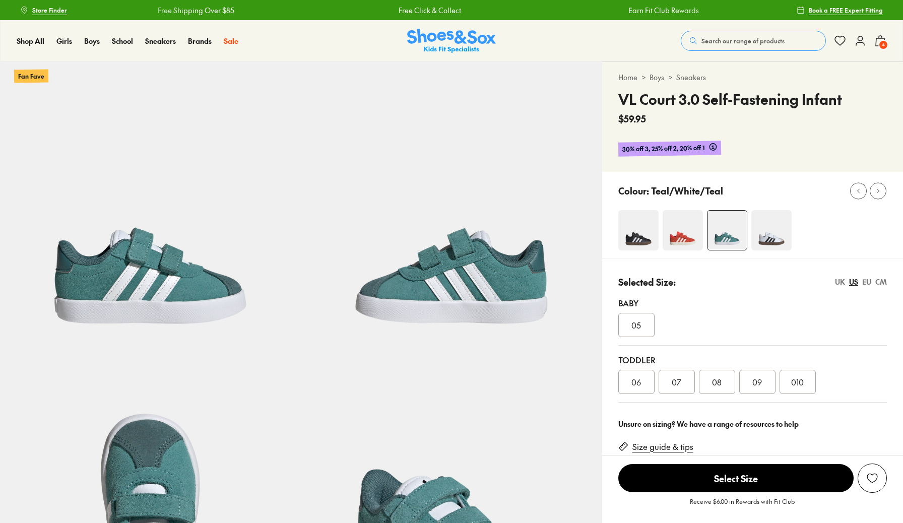
select select "*"
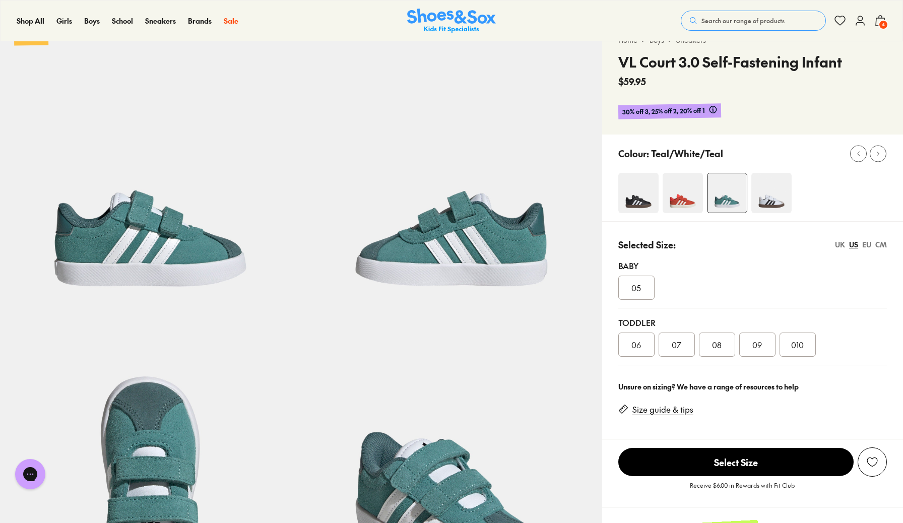
scroll to position [31, 0]
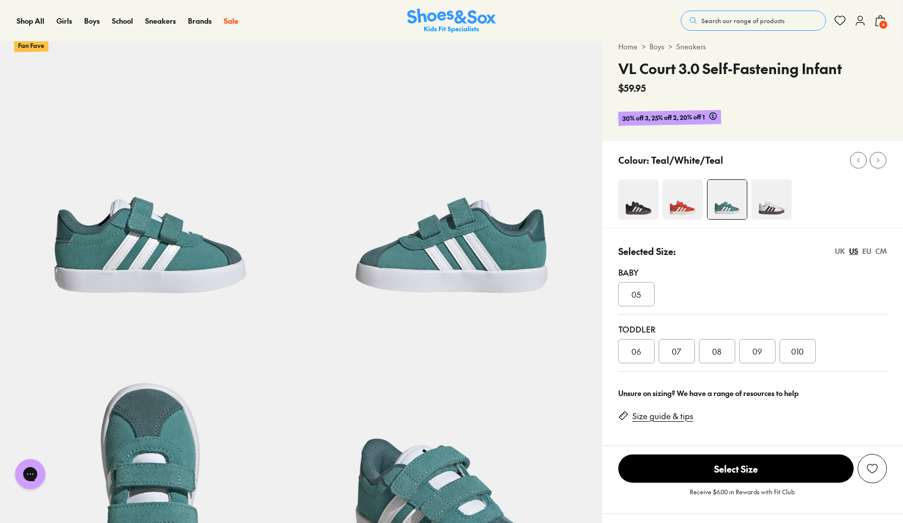
click at [636, 207] on img at bounding box center [638, 199] width 40 height 40
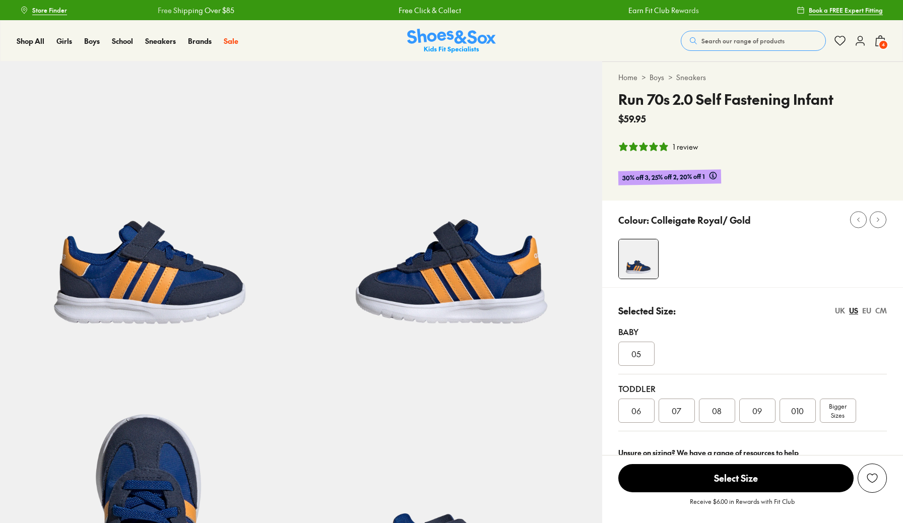
select select "*"
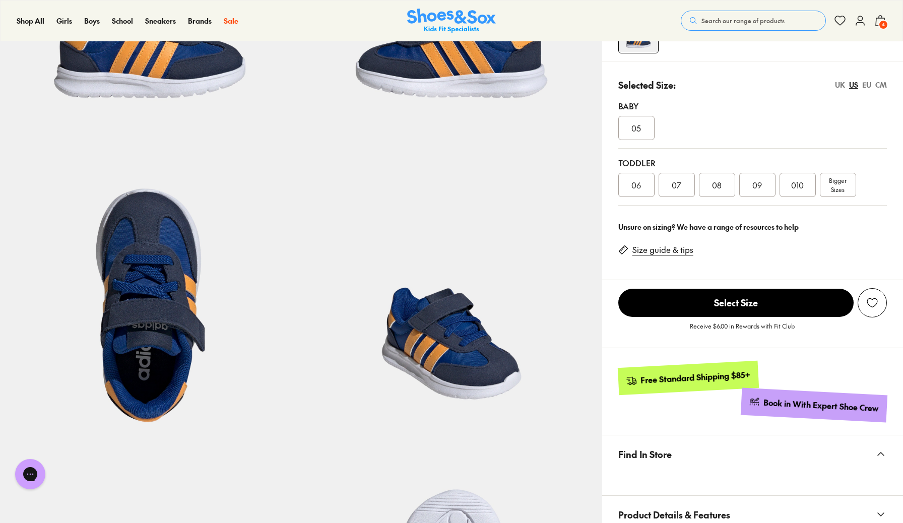
scroll to position [227, 0]
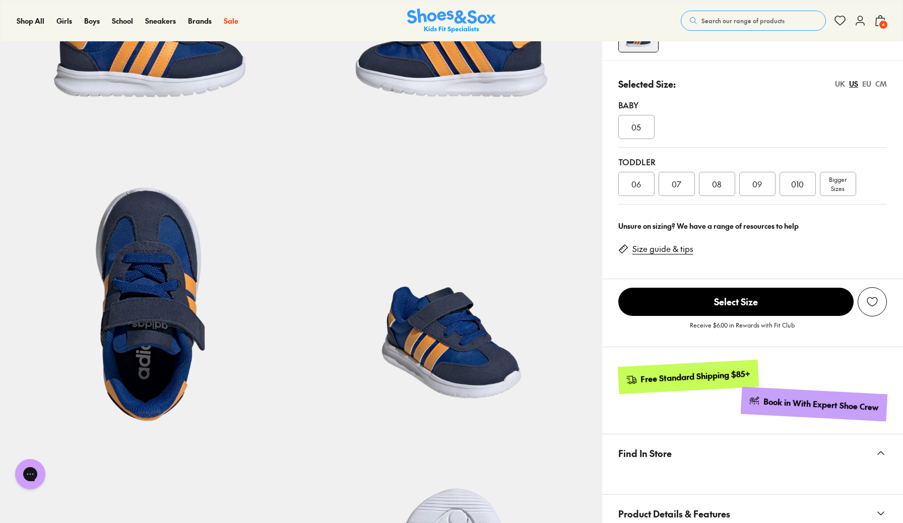
click at [794, 183] on span "010" at bounding box center [797, 184] width 13 height 12
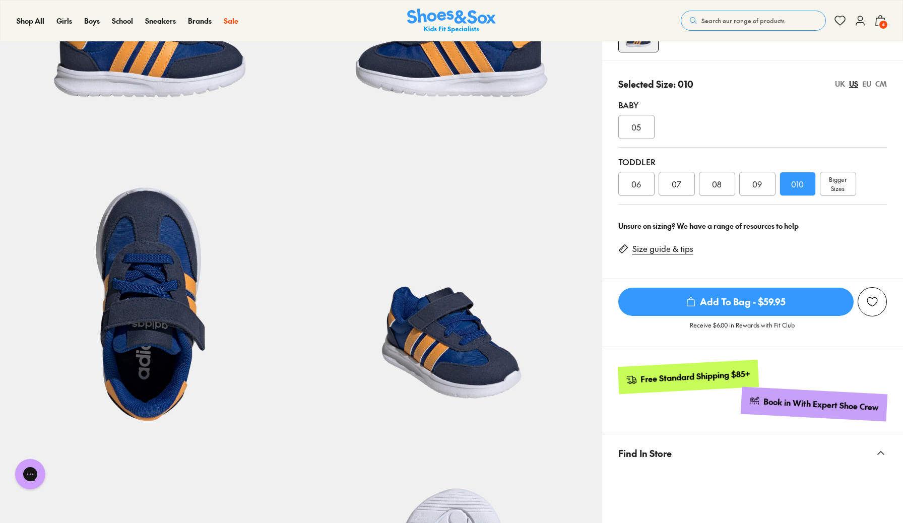
click at [810, 302] on span "Add To Bag - $59.95" at bounding box center [735, 302] width 235 height 28
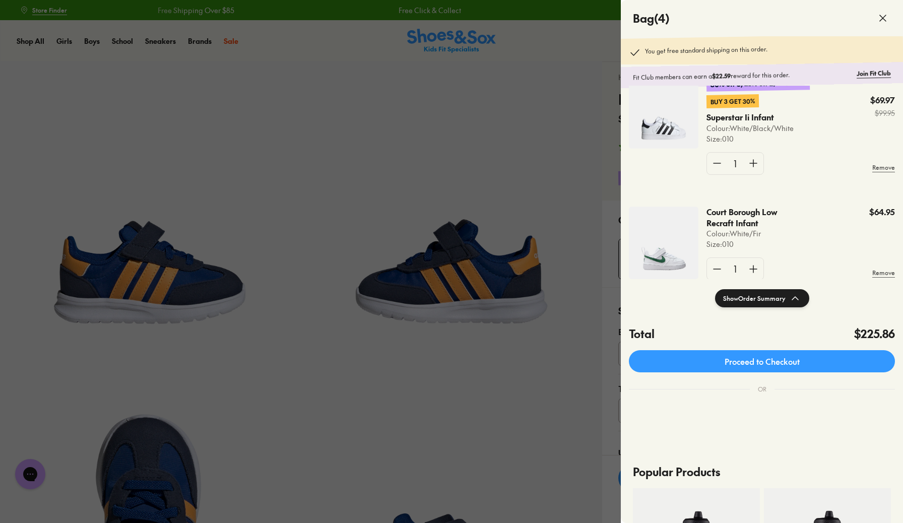
scroll to position [338, 0]
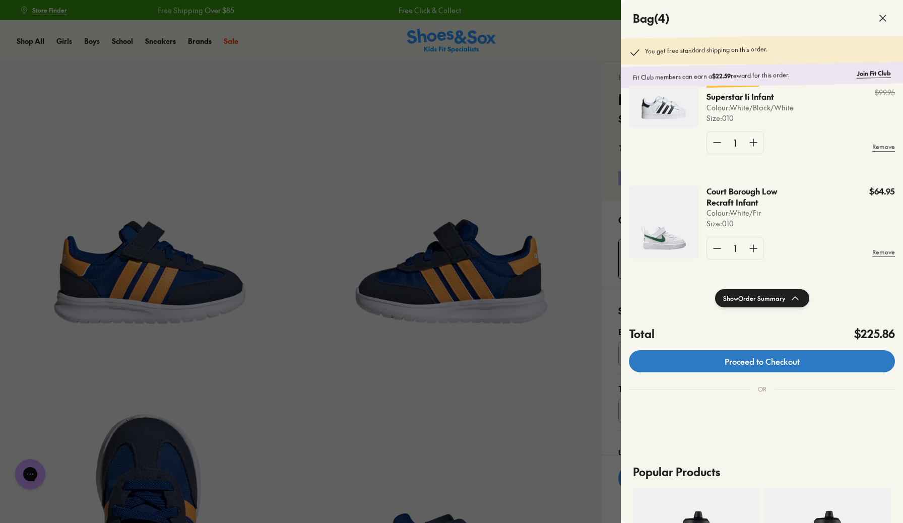
click at [841, 368] on link "Proceed to Checkout" at bounding box center [762, 361] width 266 height 22
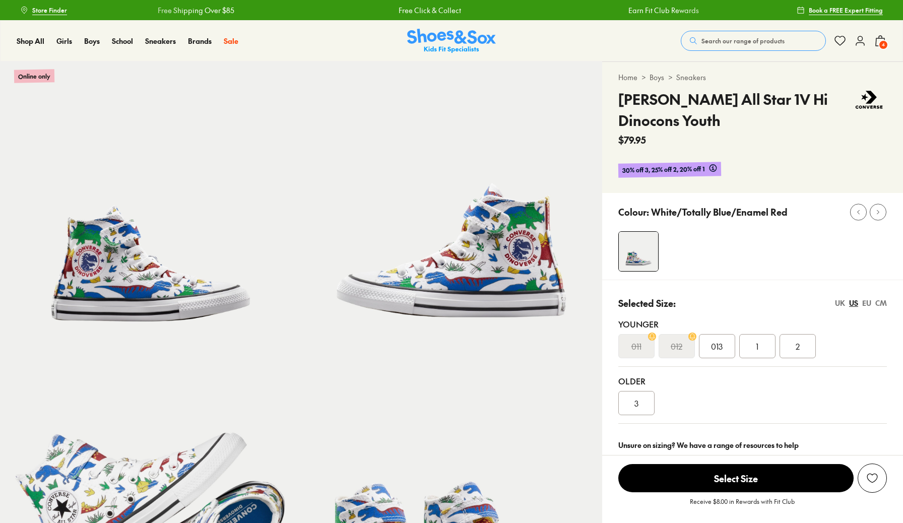
select select "*"
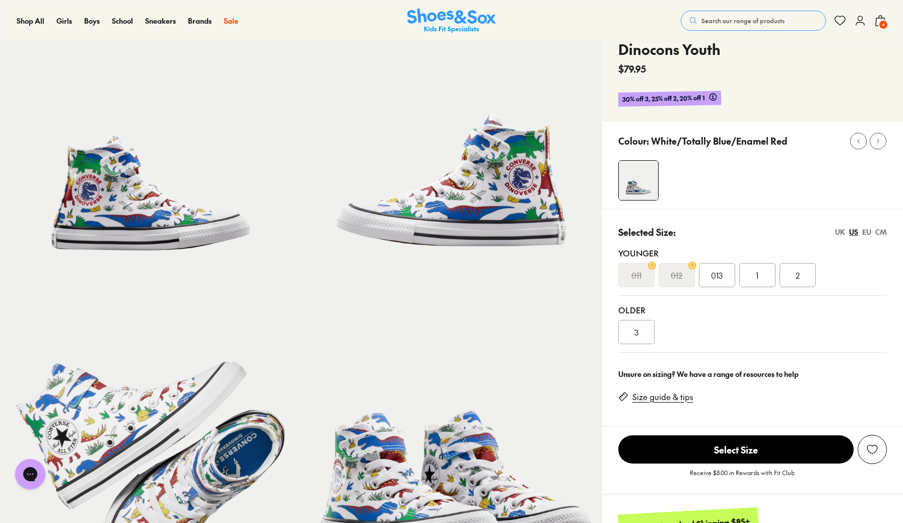
scroll to position [74, 0]
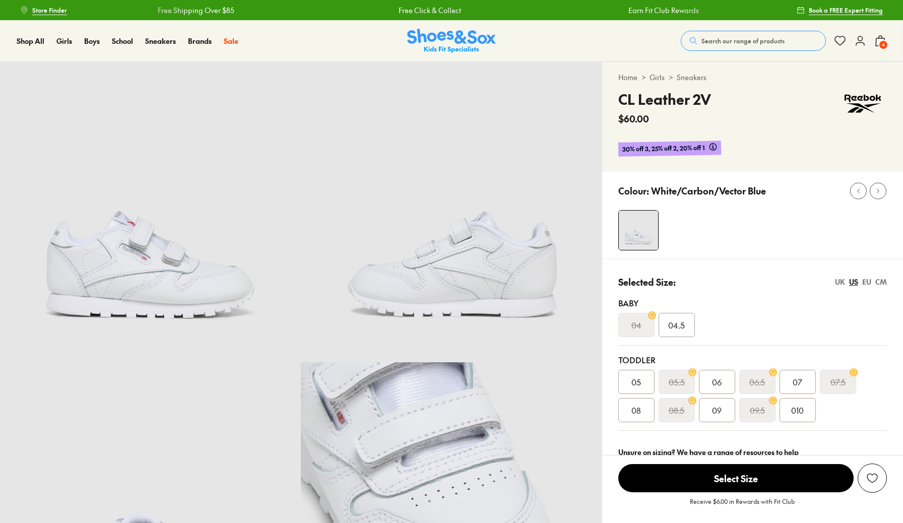
select select "*"
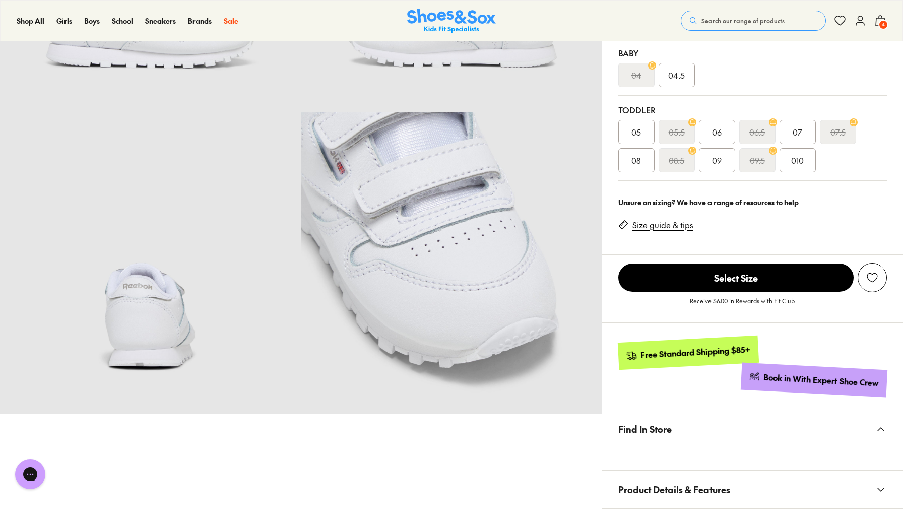
scroll to position [161, 0]
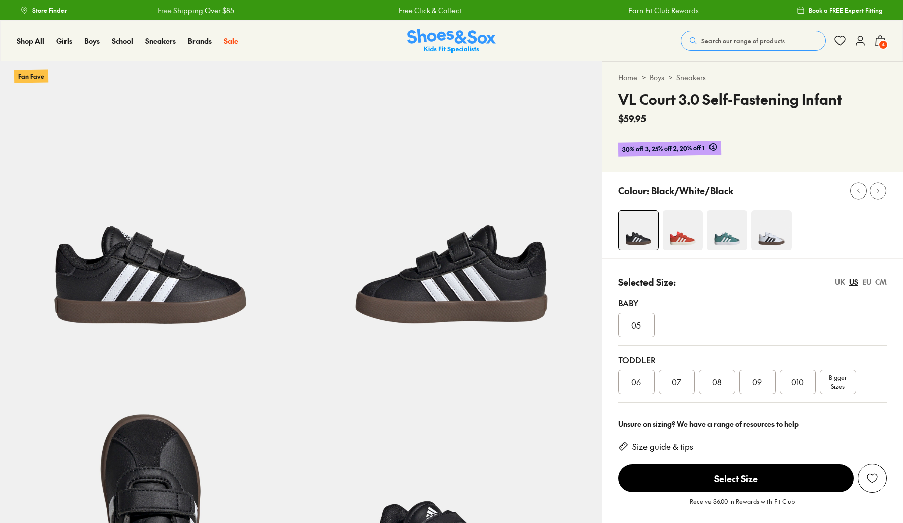
select select "*"
click at [686, 223] on img at bounding box center [682, 230] width 40 height 40
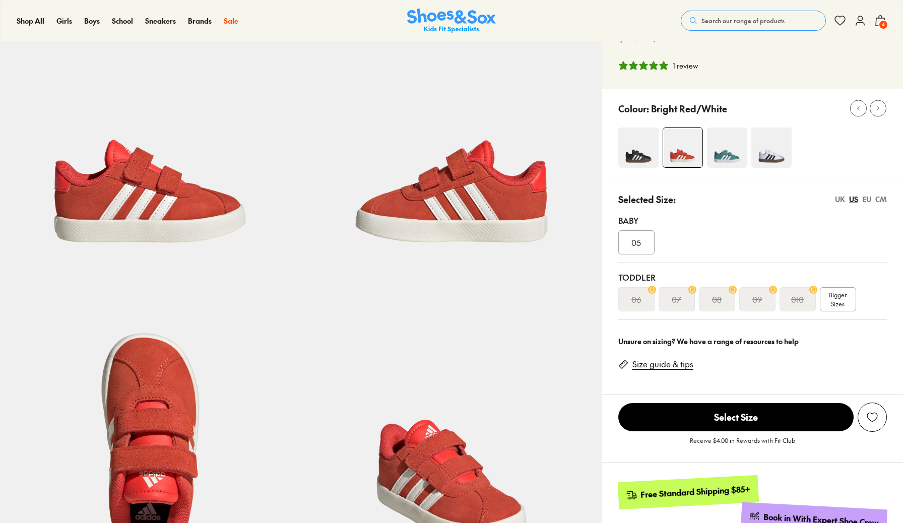
select select "*"
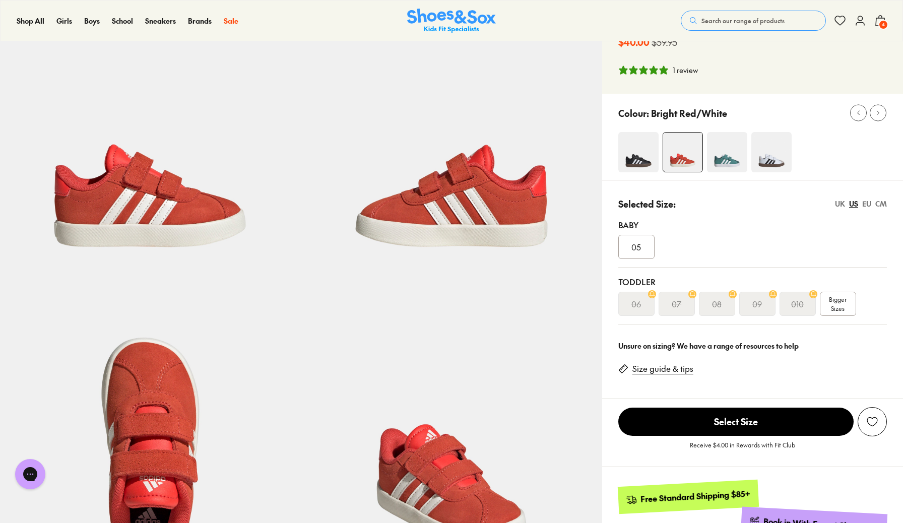
scroll to position [69, 0]
